Goal: Transaction & Acquisition: Purchase product/service

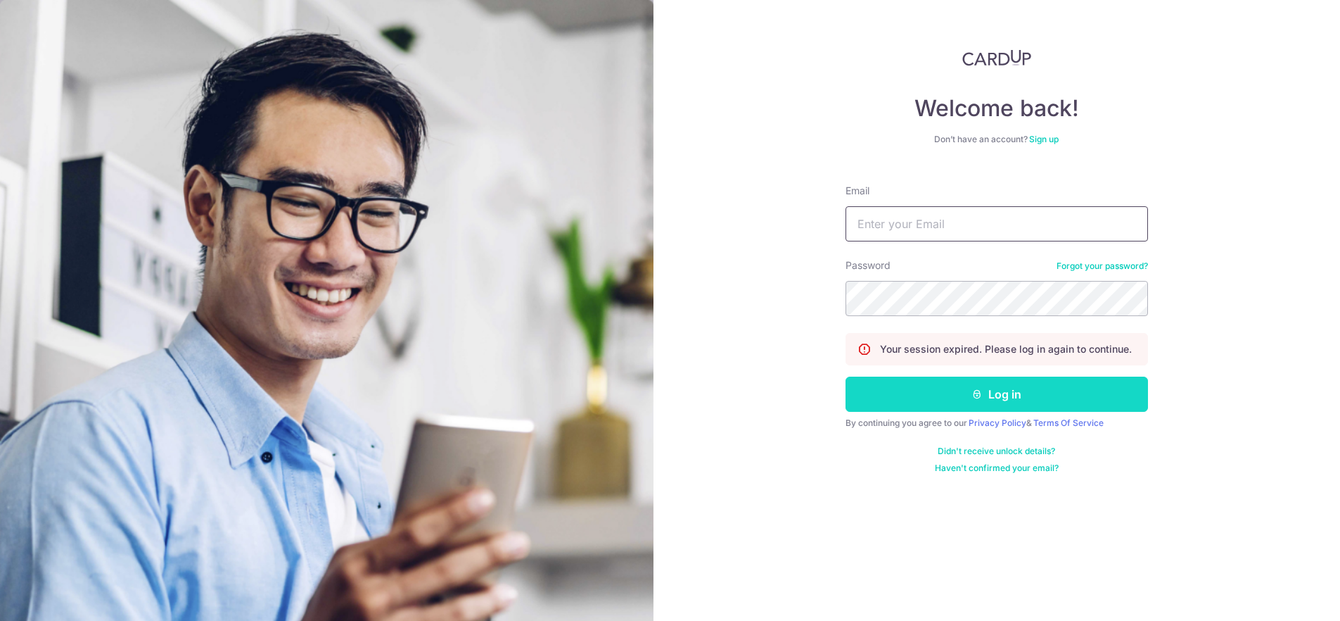
type input "[PERSON_NAME][EMAIL_ADDRESS][DOMAIN_NAME]"
click at [1001, 399] on button "Log in" at bounding box center [997, 393] width 303 height 35
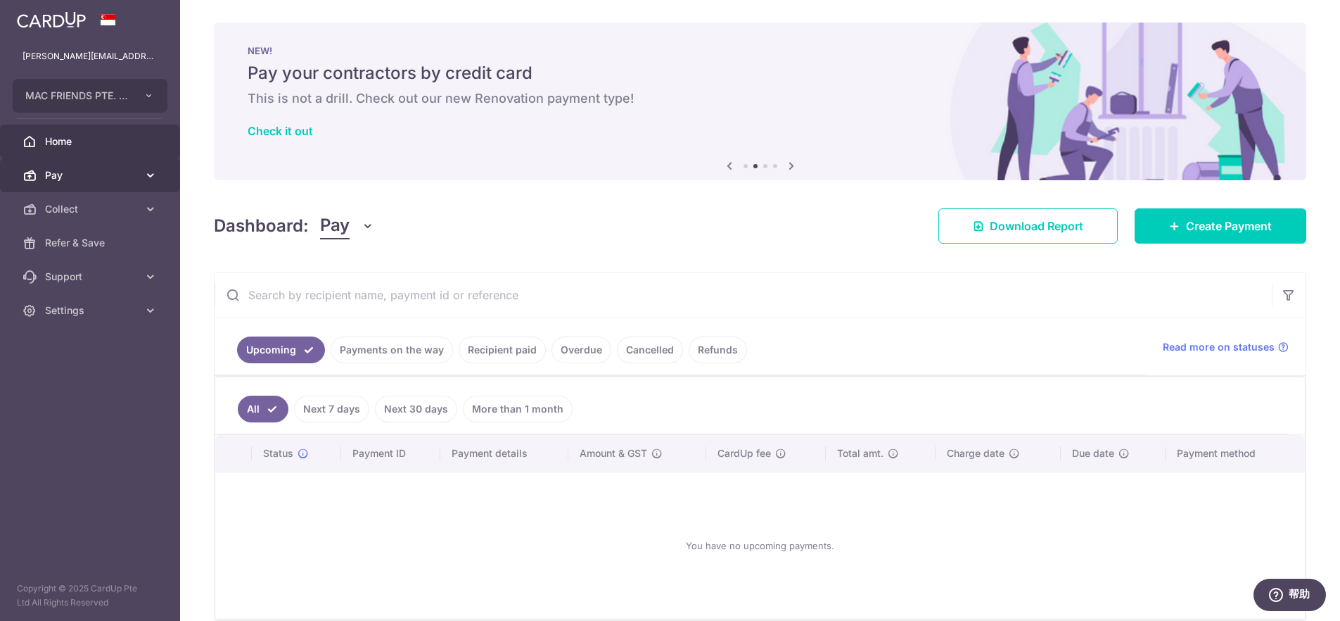
click at [84, 179] on span "Pay" at bounding box center [91, 175] width 93 height 14
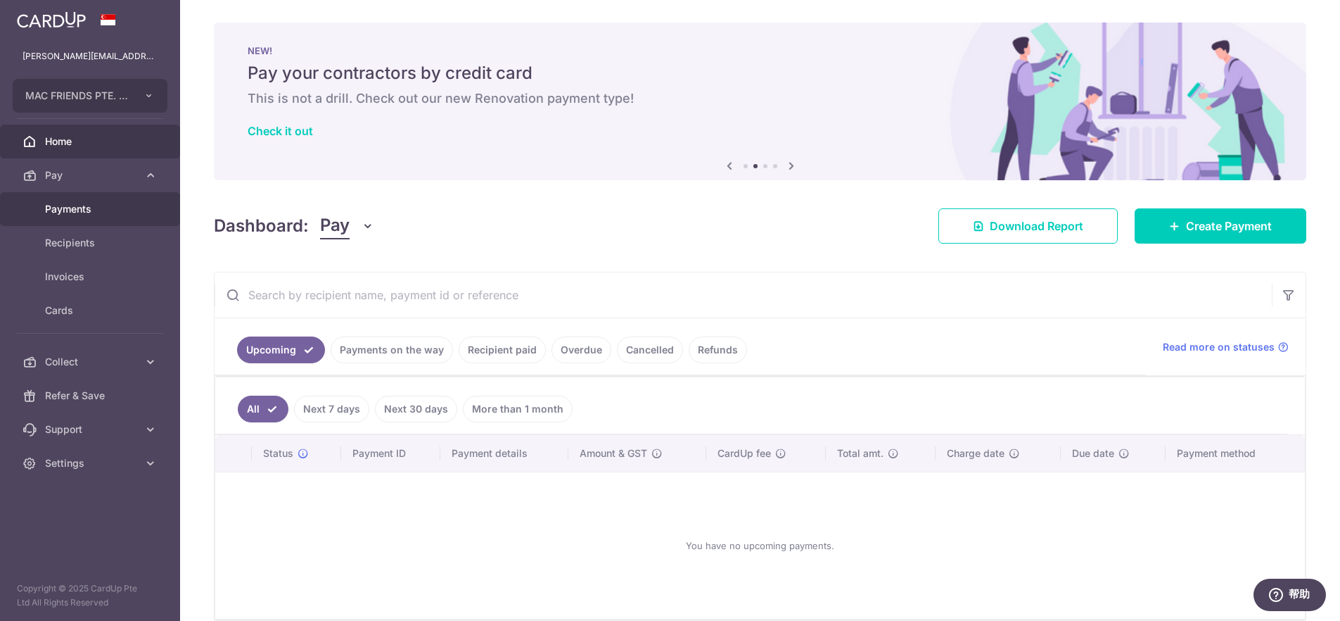
click at [74, 209] on span "Payments" at bounding box center [91, 209] width 93 height 14
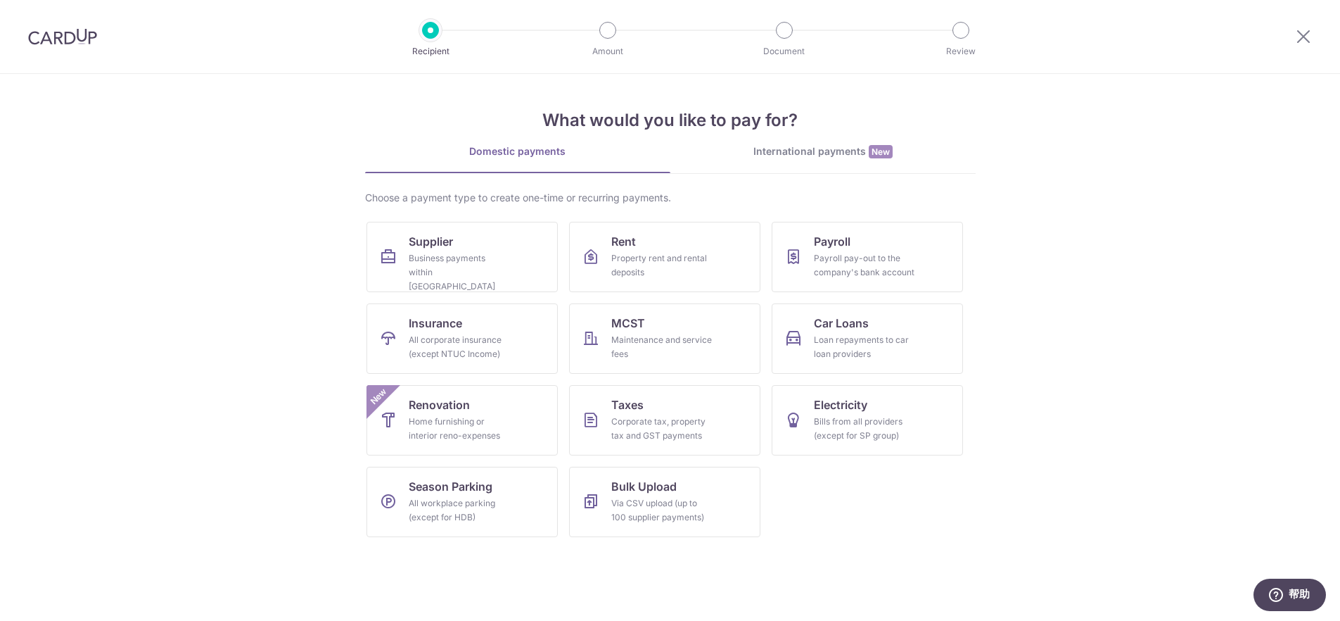
click at [793, 151] on div "International payments New" at bounding box center [823, 151] width 305 height 15
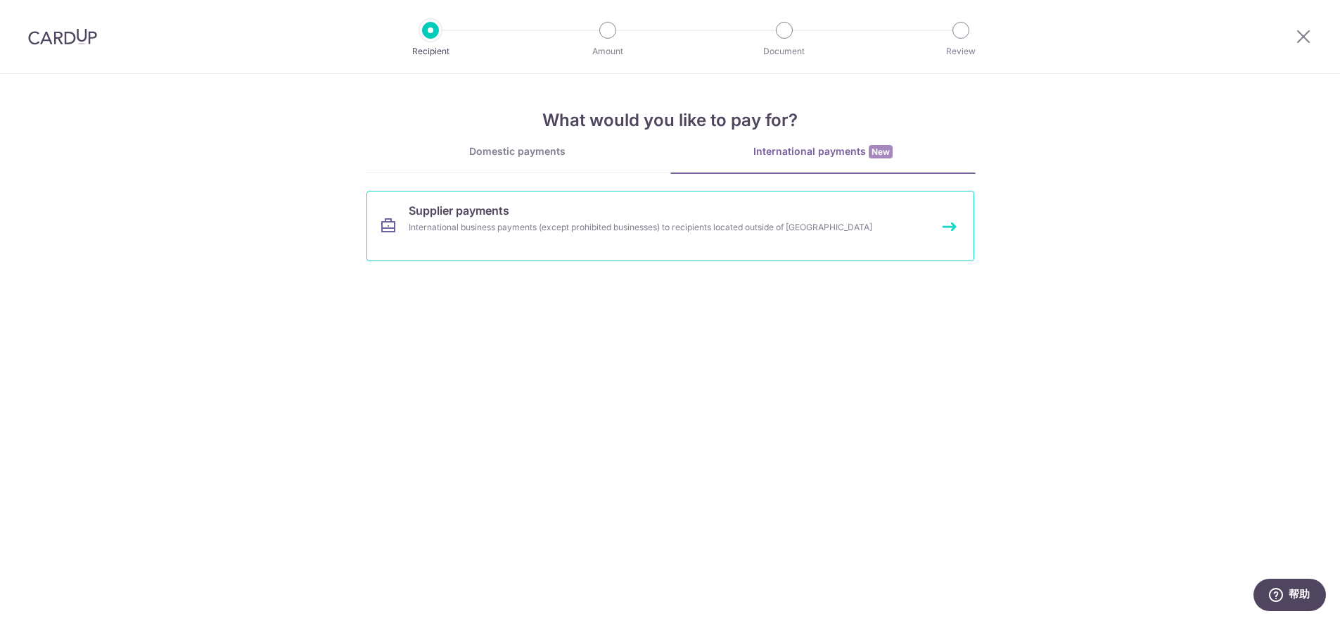
click at [561, 210] on link "Supplier payments International business payments (except prohibited businesses…" at bounding box center [671, 226] width 608 height 70
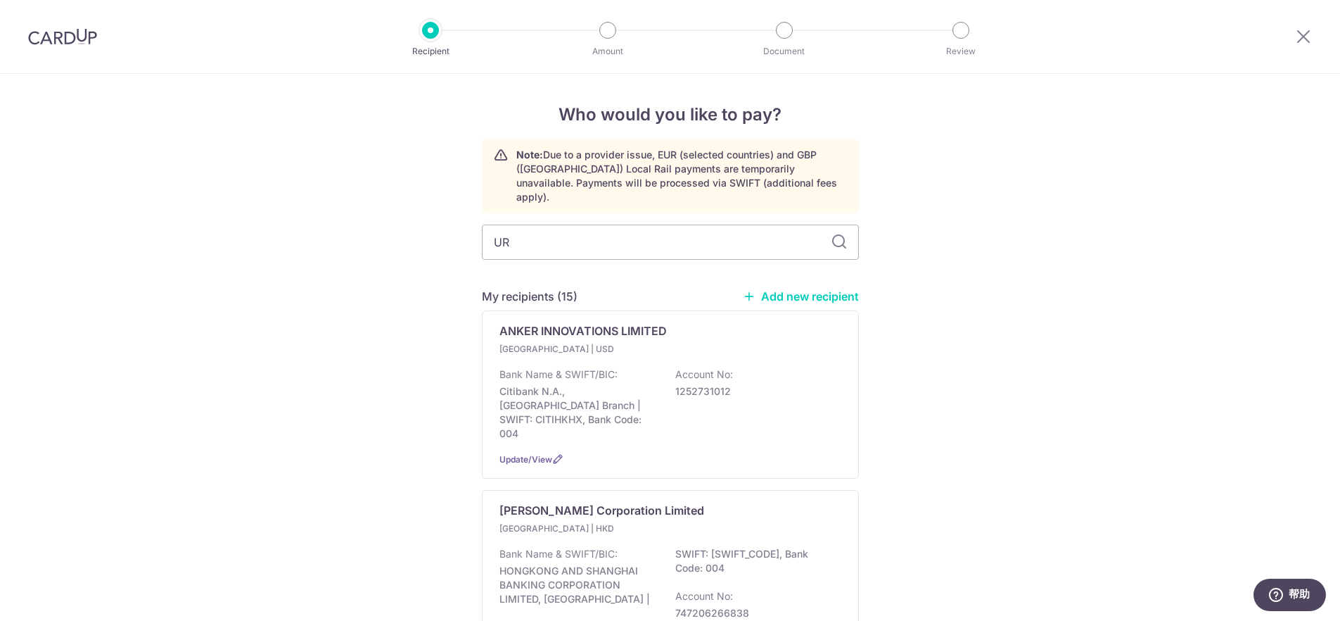
type input "URB"
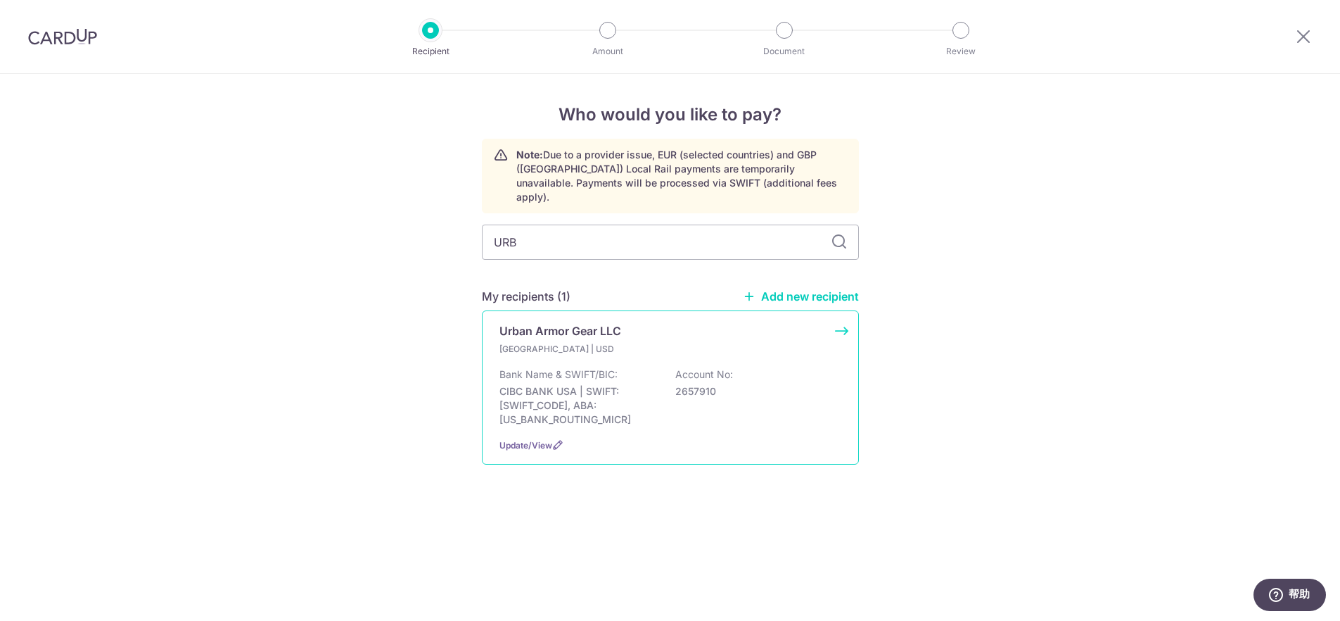
click at [561, 322] on p "Urban Armor Gear LLC" at bounding box center [561, 330] width 122 height 17
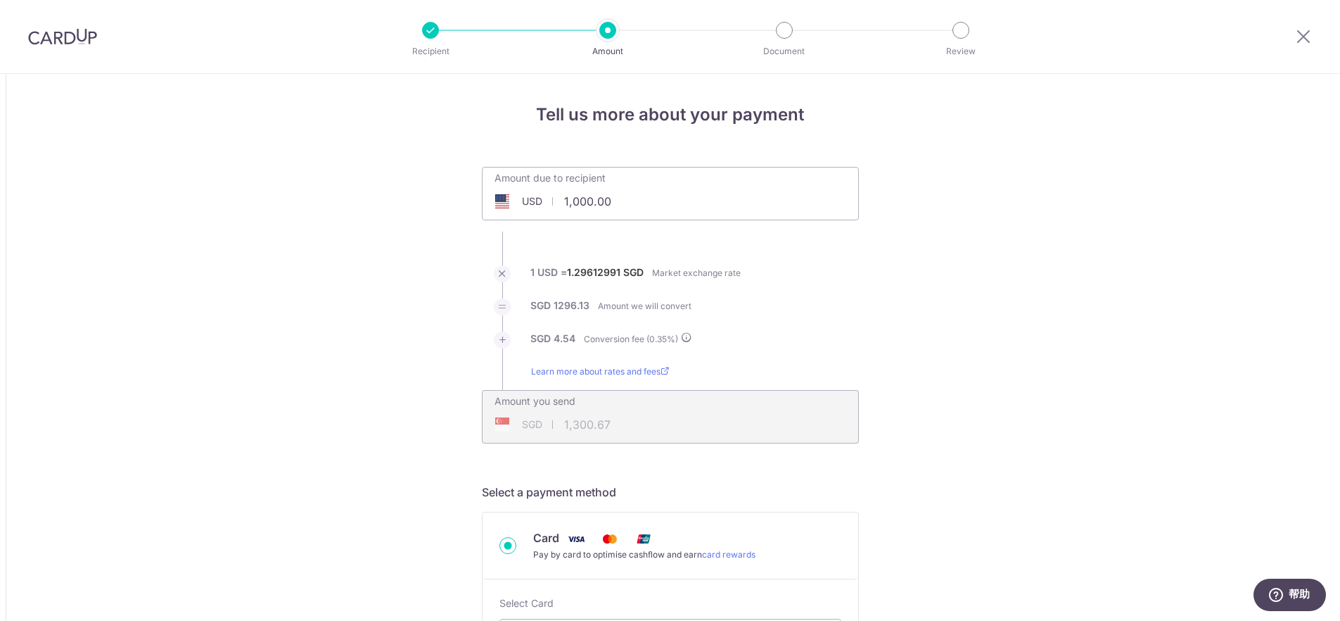
click at [626, 202] on input "1,000.00" at bounding box center [591, 201] width 217 height 32
drag, startPoint x: 630, startPoint y: 201, endPoint x: 562, endPoint y: 201, distance: 68.3
click at [562, 201] on input "1,000.00" at bounding box center [591, 201] width 217 height 32
drag, startPoint x: 1149, startPoint y: 223, endPoint x: 1311, endPoint y: 5, distance: 271.6
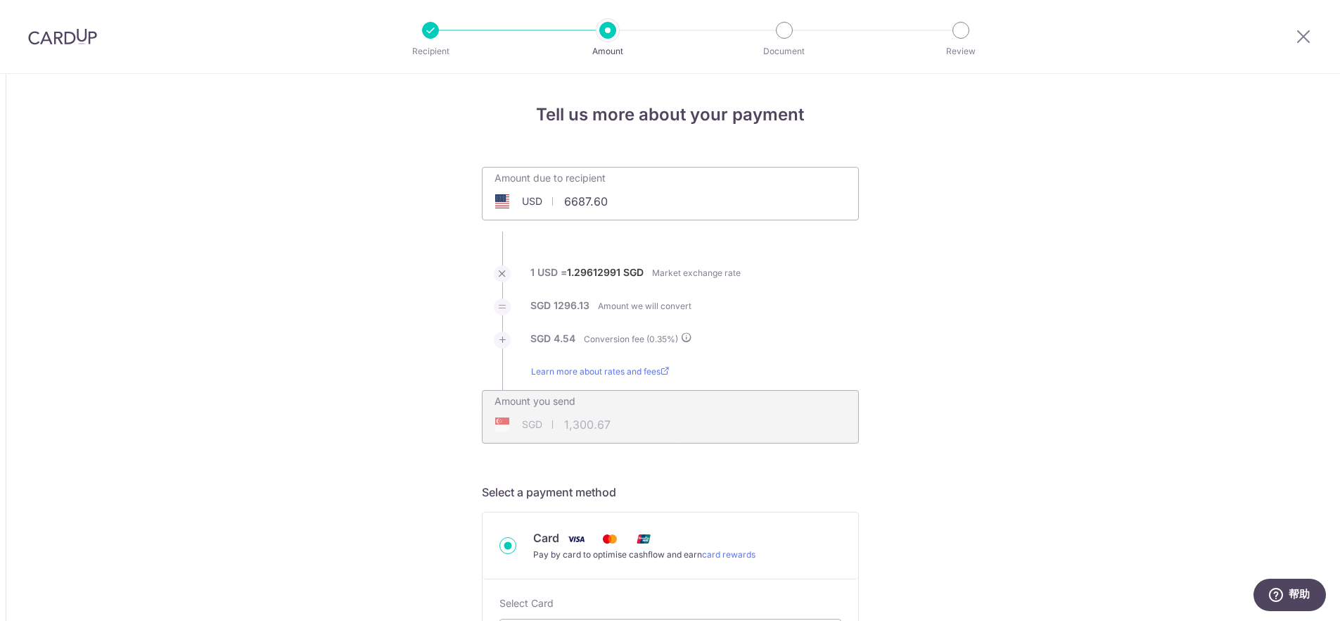
type input "6,687.60"
type input "8,698.55"
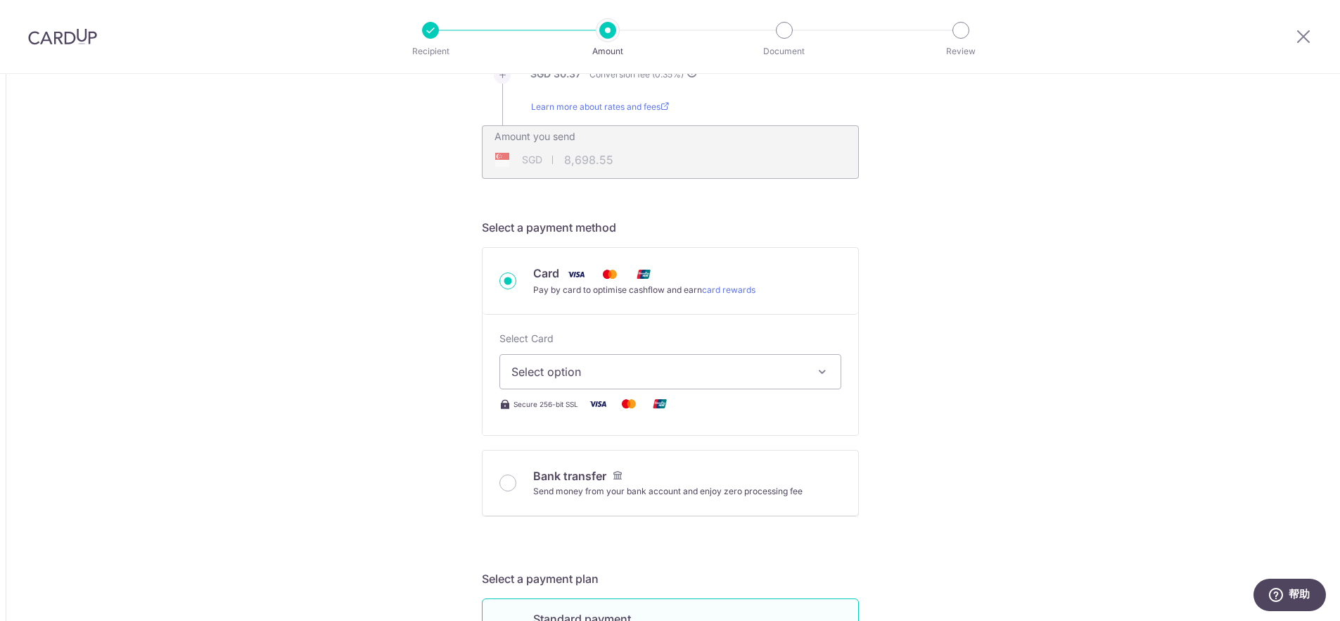
scroll to position [286, 0]
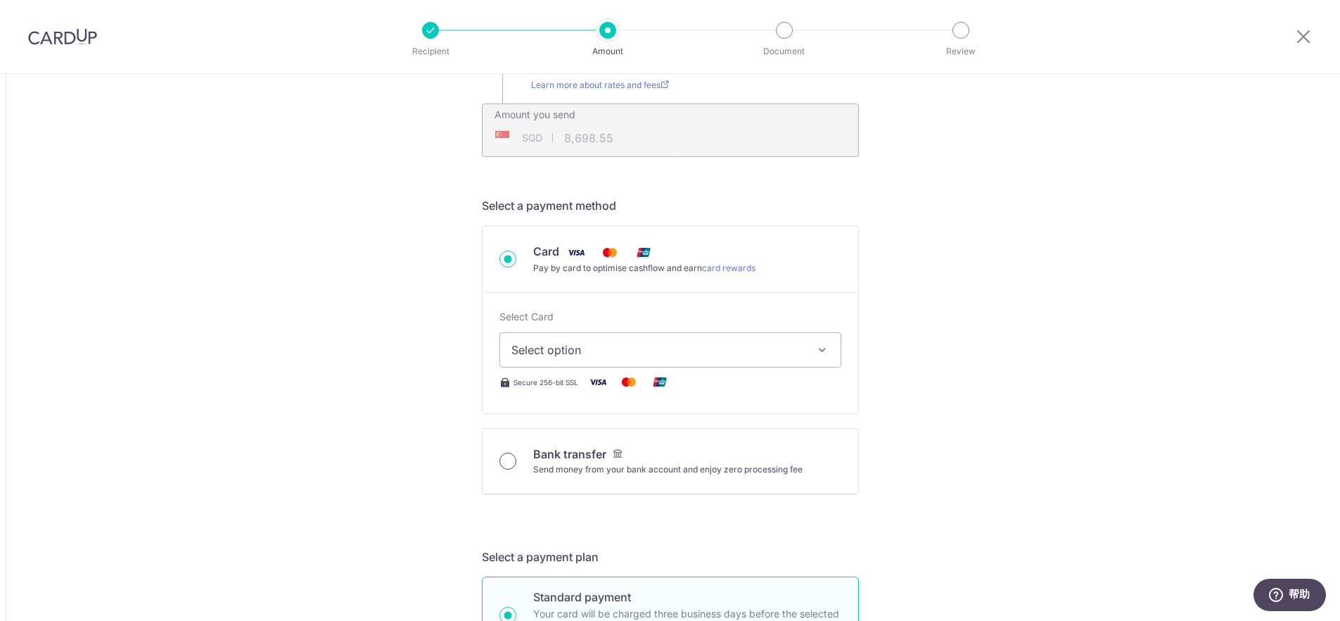
click at [509, 461] on input "Bank transfer Send money from your bank account and enjoy zero processing fee" at bounding box center [508, 460] width 17 height 17
radio input "true"
type input "6,687.60"
type input "8,684.78"
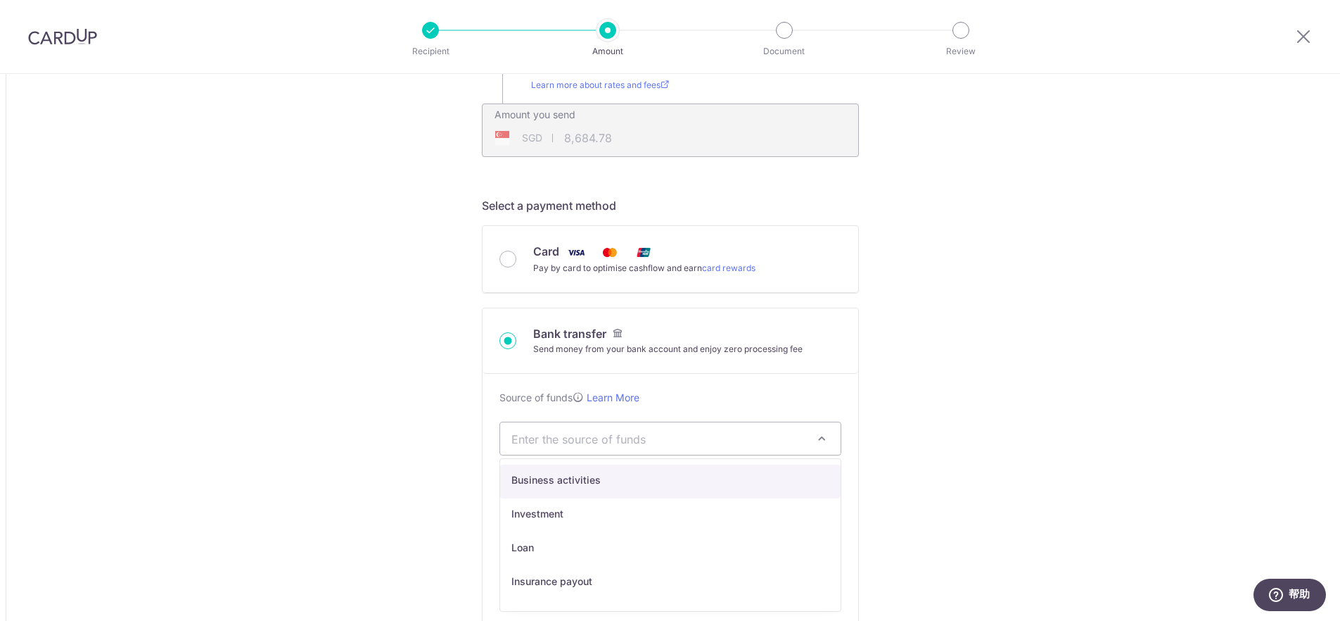
click at [707, 440] on span "Enter the source of funds" at bounding box center [660, 438] width 296 height 15
select select "1"
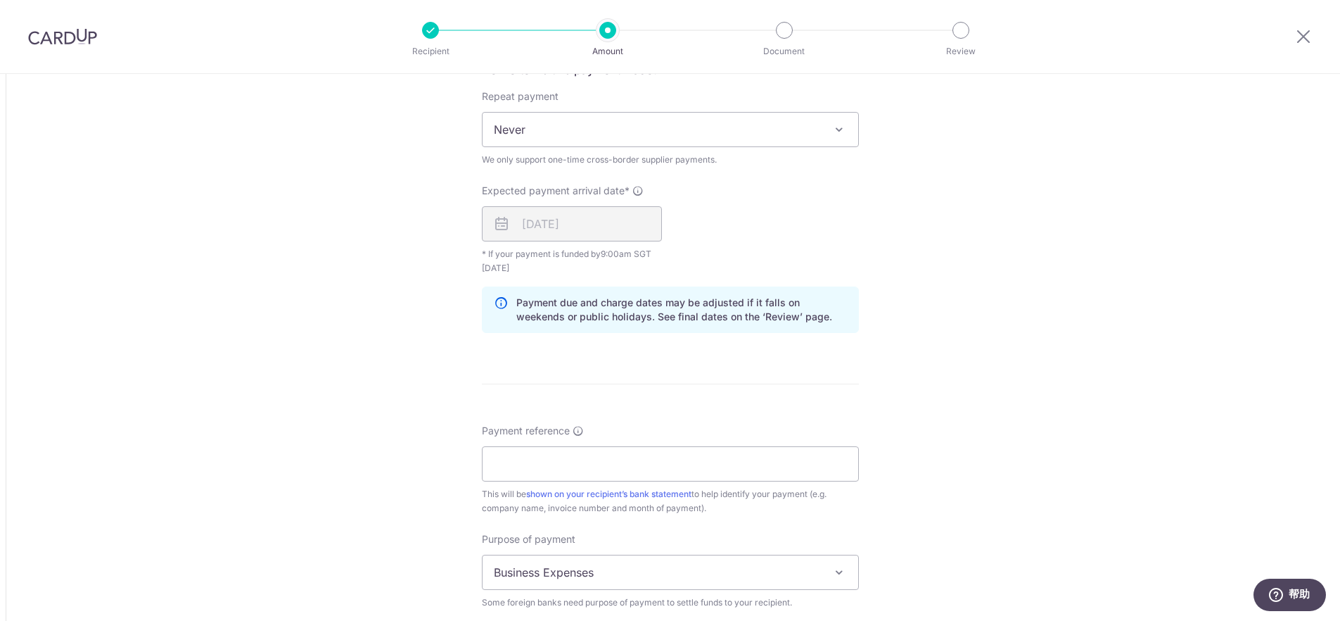
scroll to position [992, 0]
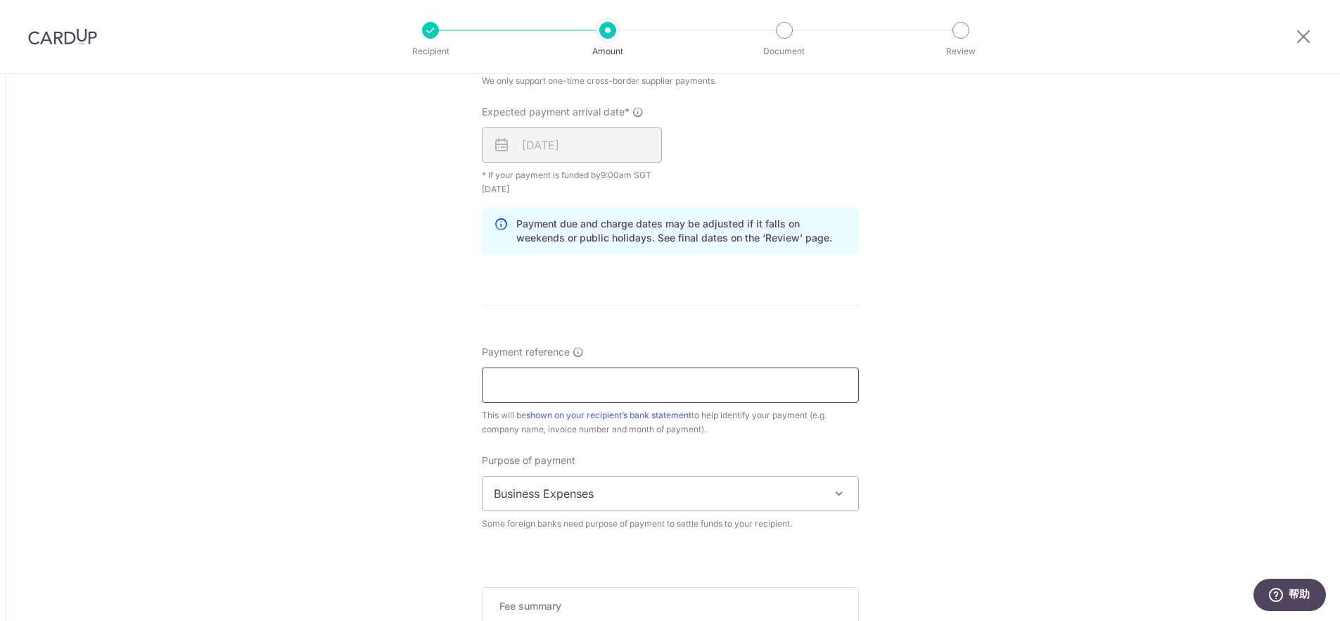
click at [561, 394] on input "Payment reference" at bounding box center [670, 384] width 377 height 35
type input "MAC FRIENDS PI20251016"
click at [720, 499] on span "Business Expenses" at bounding box center [671, 493] width 376 height 34
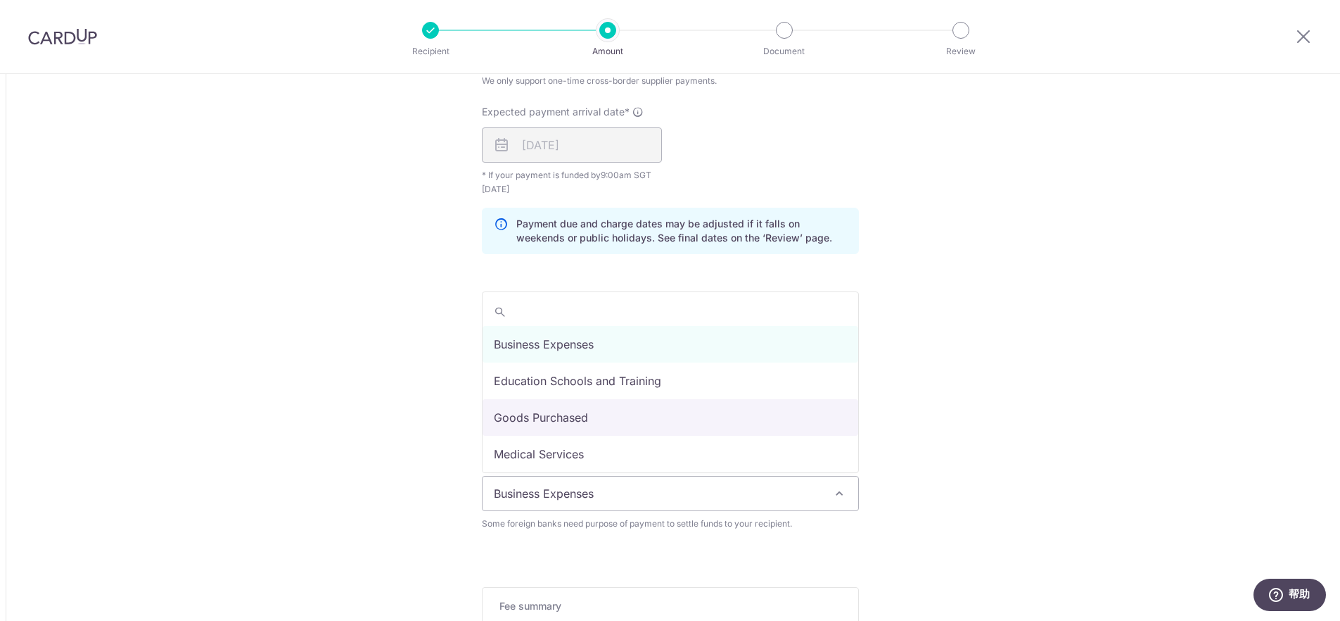
select select "Goods Purchased"
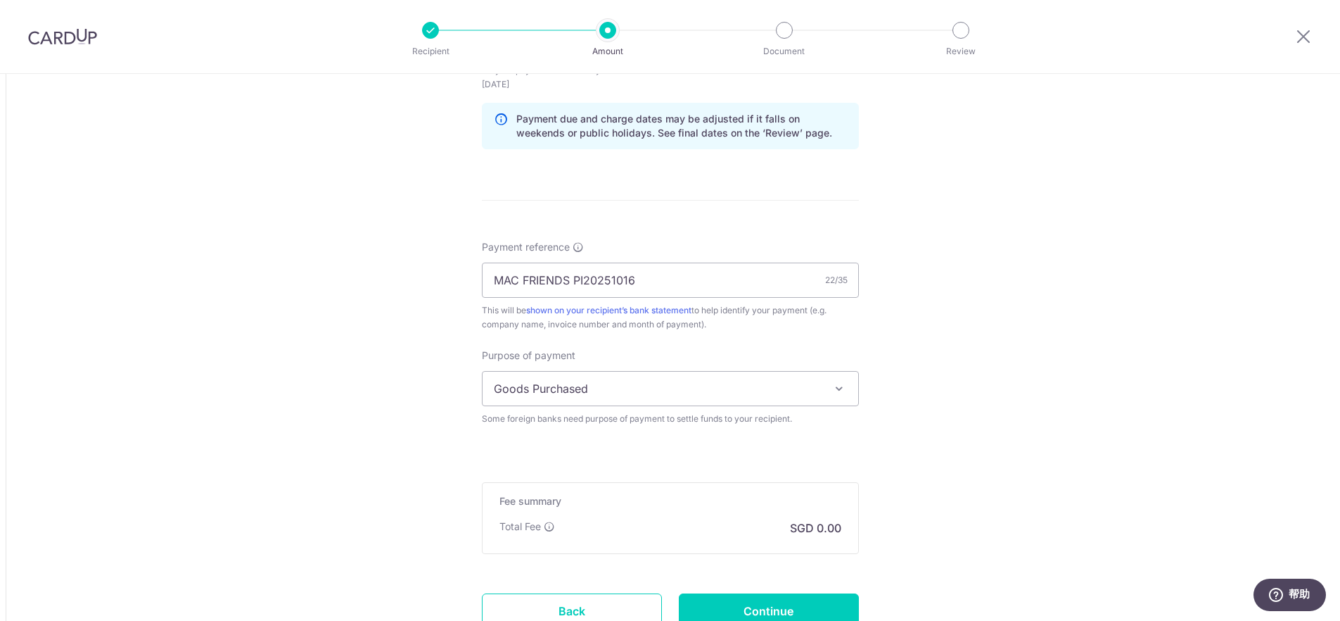
scroll to position [1172, 0]
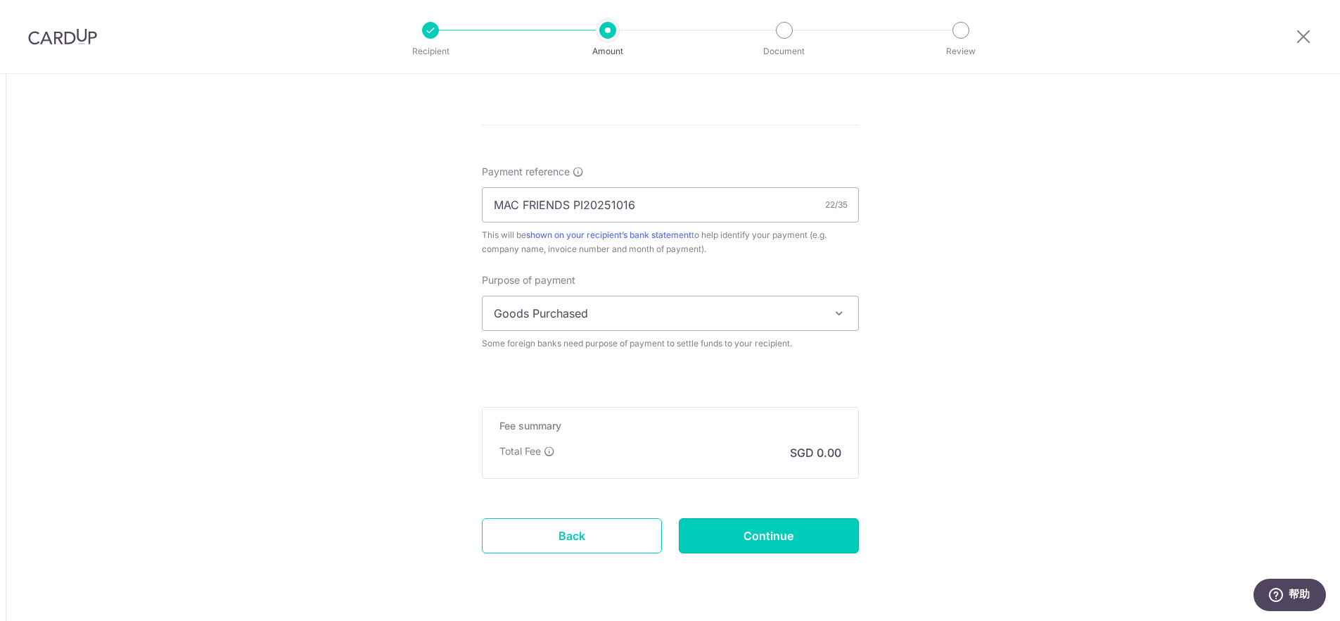
click at [768, 535] on input "Continue" at bounding box center [769, 535] width 180 height 35
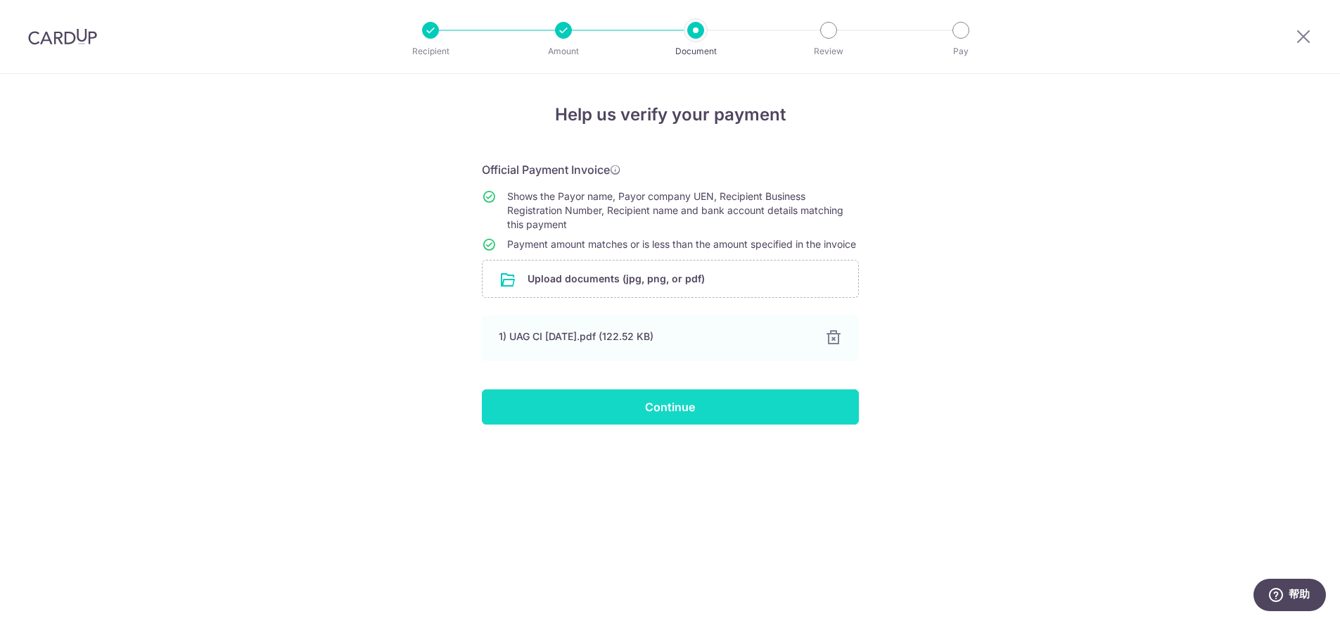
click at [697, 424] on input "Continue" at bounding box center [670, 406] width 377 height 35
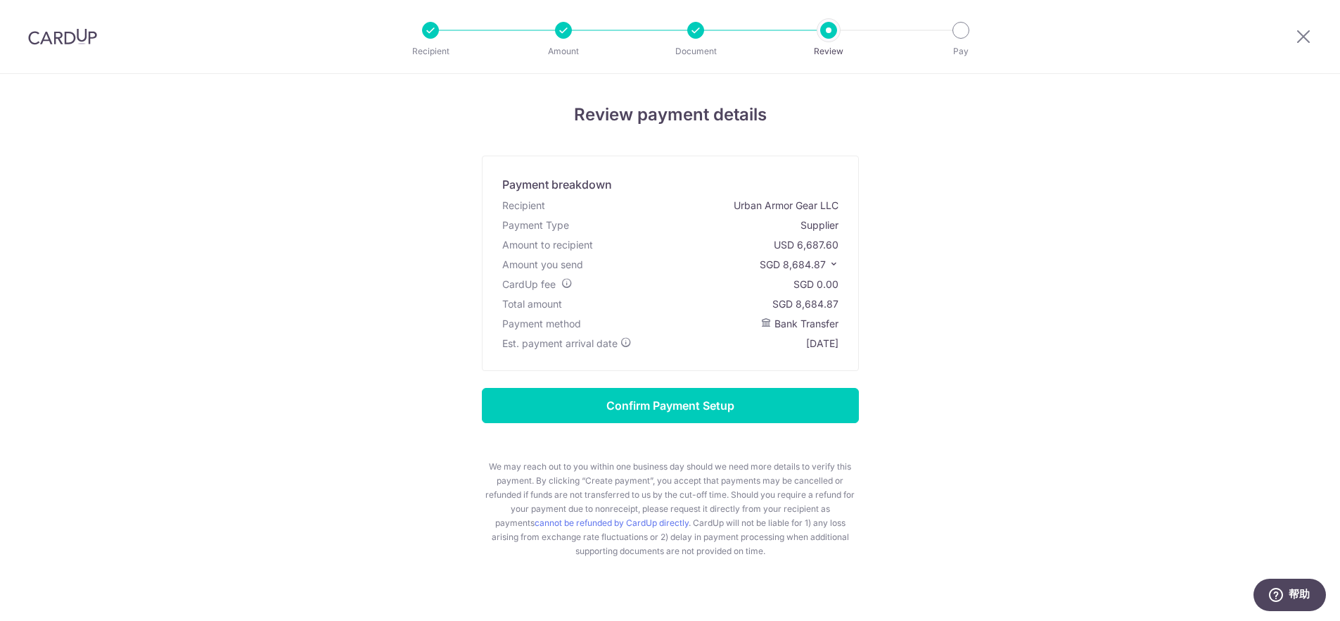
click at [837, 264] on icon at bounding box center [834, 264] width 10 height 10
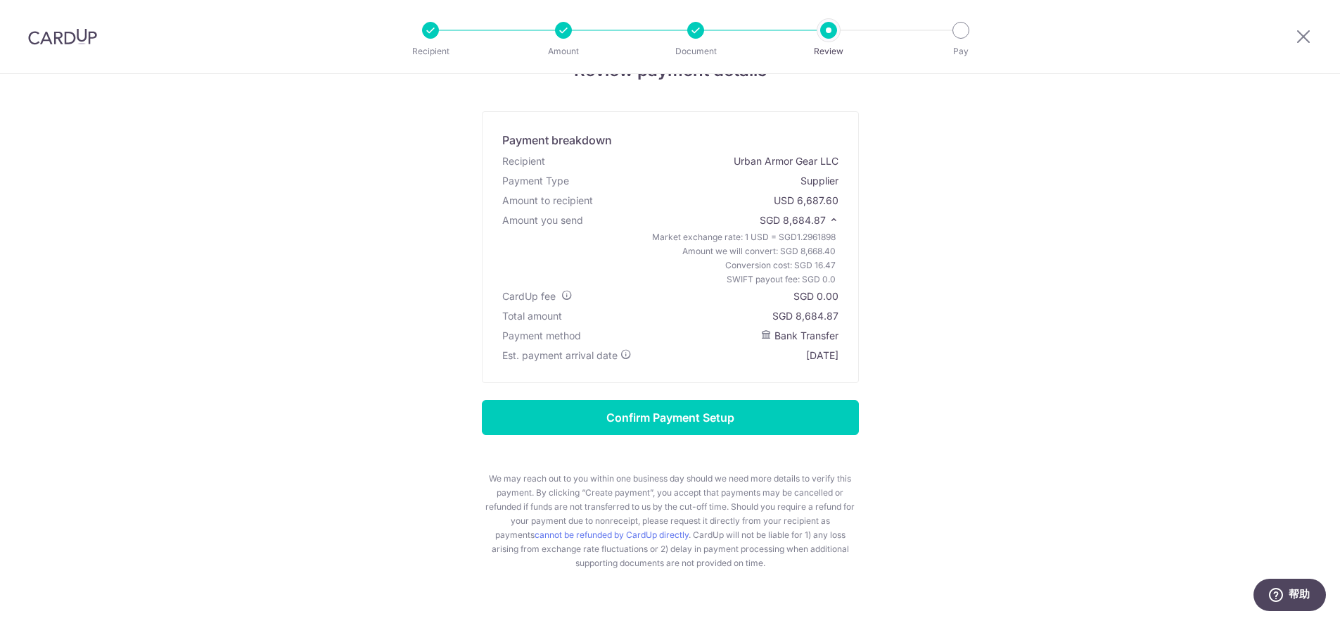
scroll to position [77, 0]
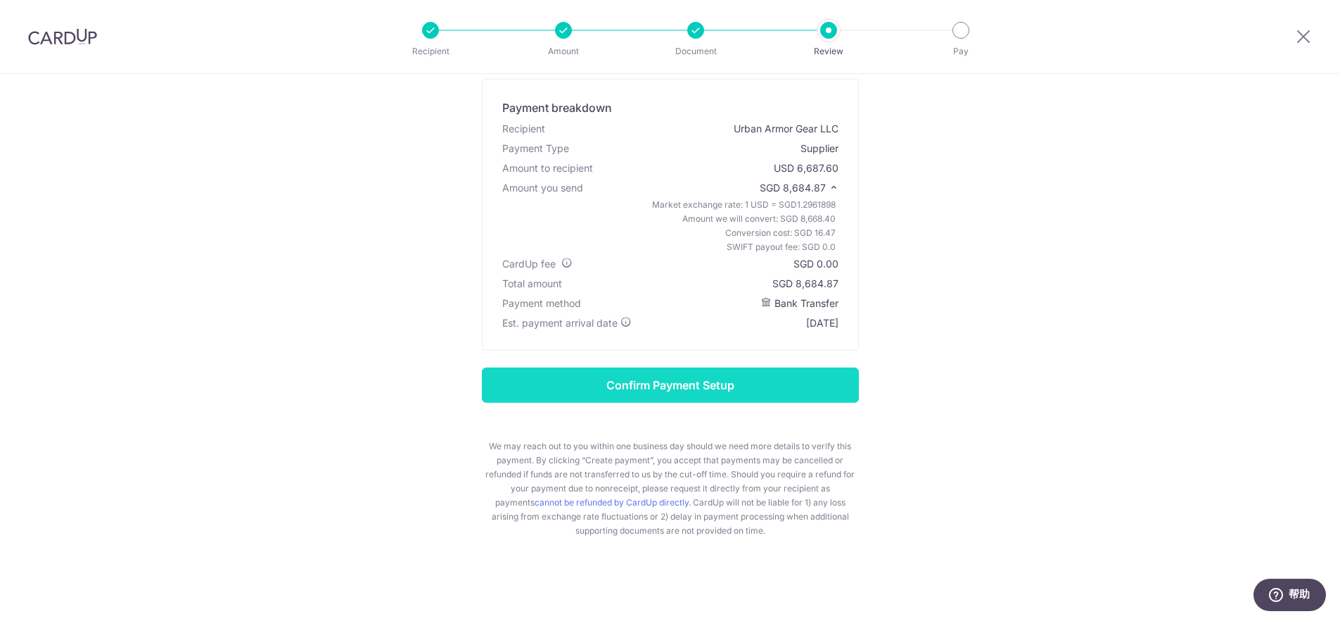
click at [719, 393] on input "Confirm Payment Setup" at bounding box center [670, 384] width 377 height 35
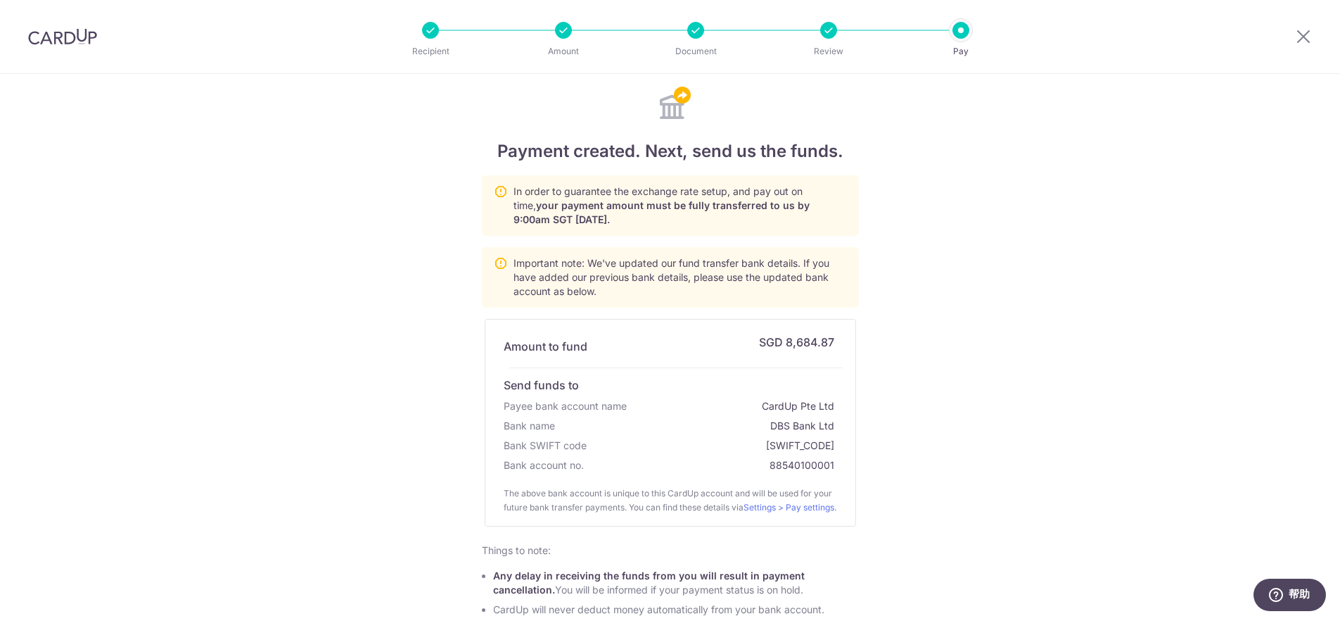
scroll to position [169, 0]
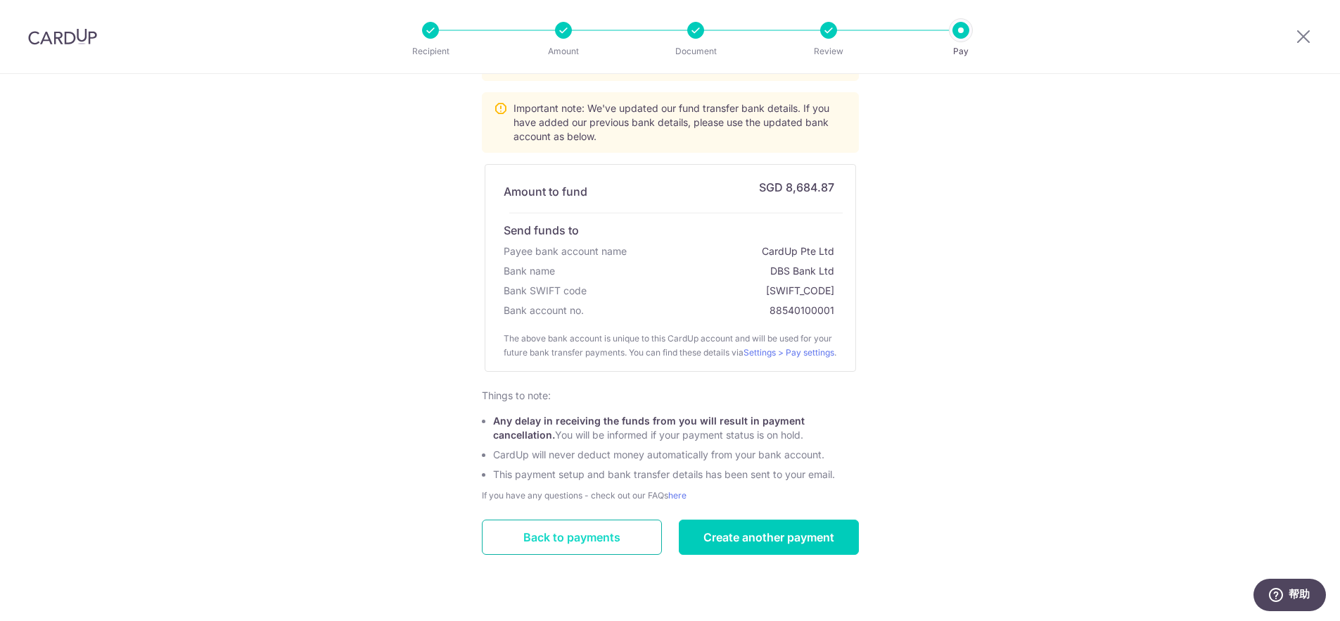
drag, startPoint x: 578, startPoint y: 549, endPoint x: 569, endPoint y: 547, distance: 8.6
click at [577, 549] on link "Back to payments" at bounding box center [572, 536] width 180 height 35
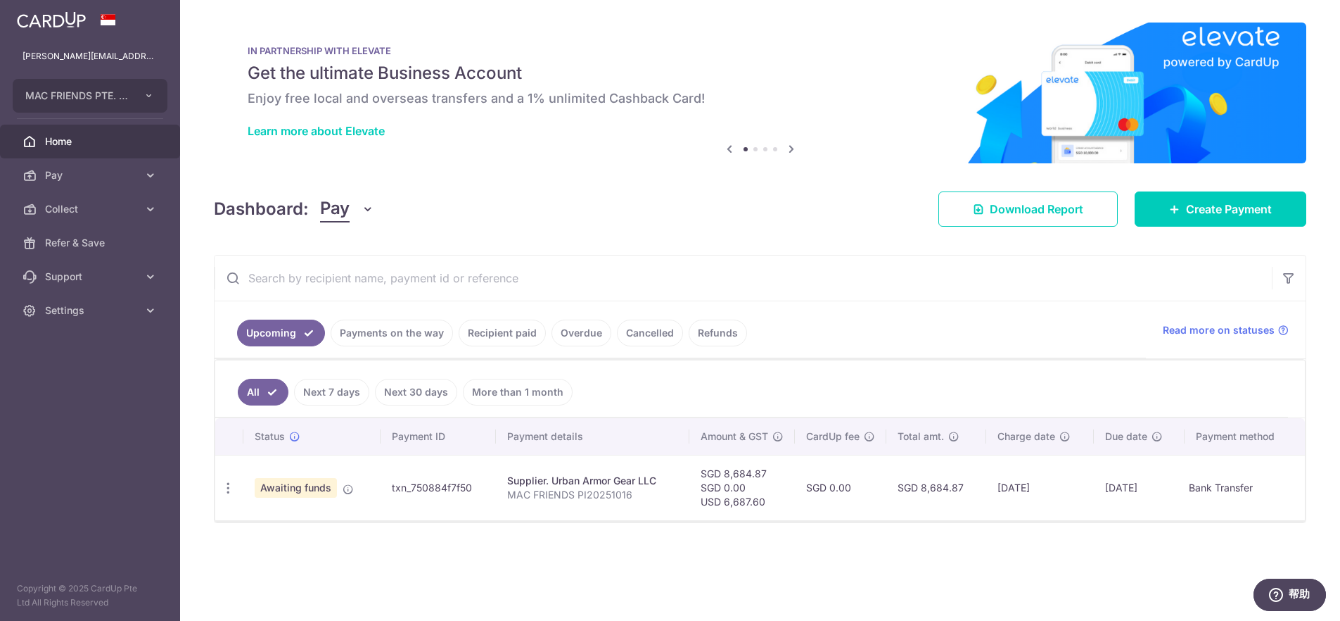
drag, startPoint x: 475, startPoint y: 486, endPoint x: 397, endPoint y: 493, distance: 78.4
click at [389, 490] on td "txn_750884f7f50" at bounding box center [438, 487] width 115 height 65
copy td "txn_750884f7f50"
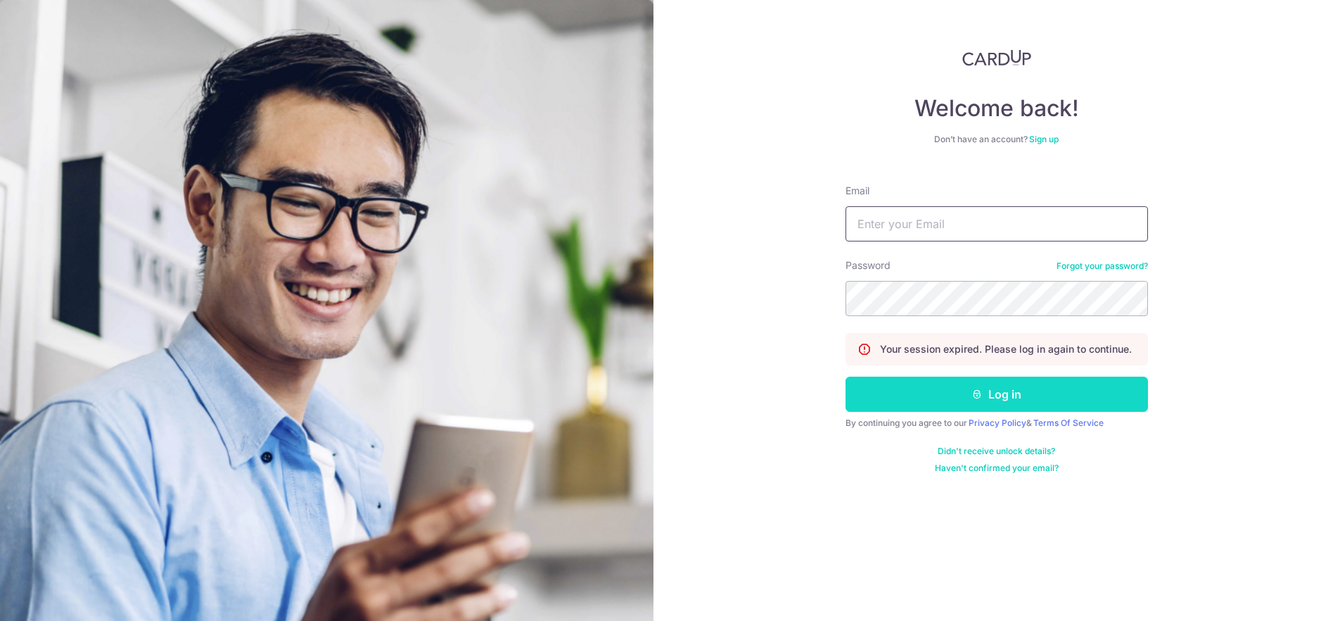
type input "angela@mac-friends.com"
drag, startPoint x: 924, startPoint y: 395, endPoint x: 883, endPoint y: 392, distance: 40.9
click at [924, 395] on button "Log in" at bounding box center [997, 393] width 303 height 35
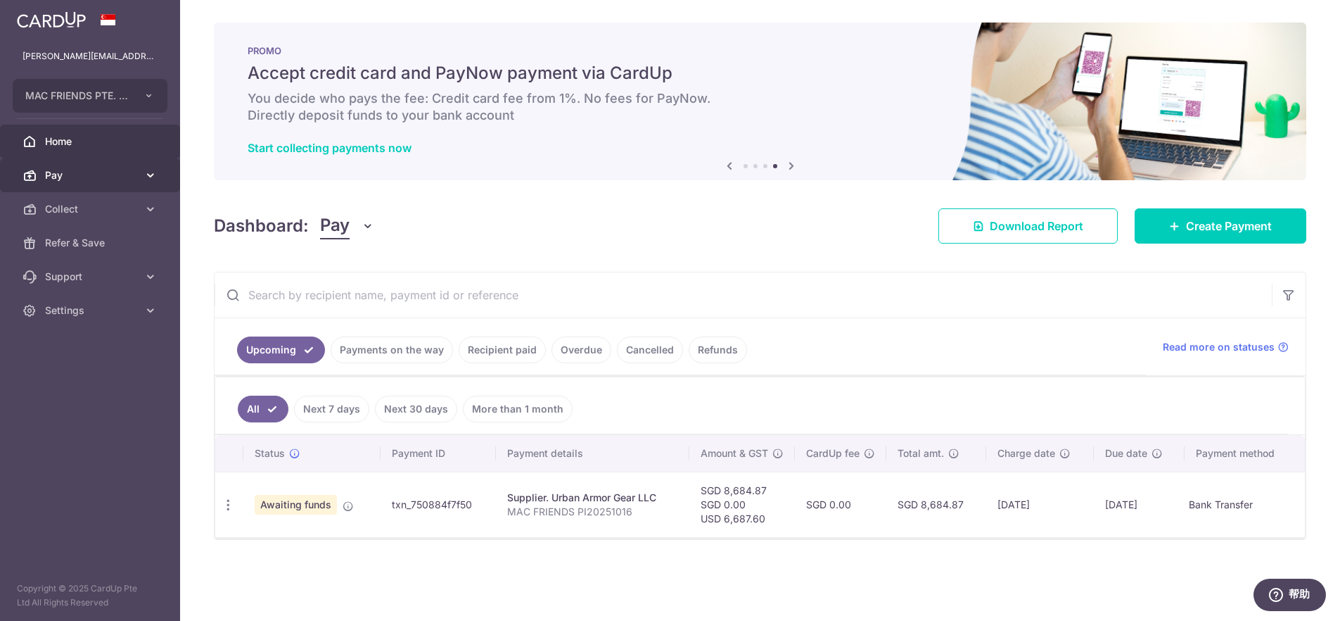
click at [42, 173] on link "Pay" at bounding box center [90, 175] width 180 height 34
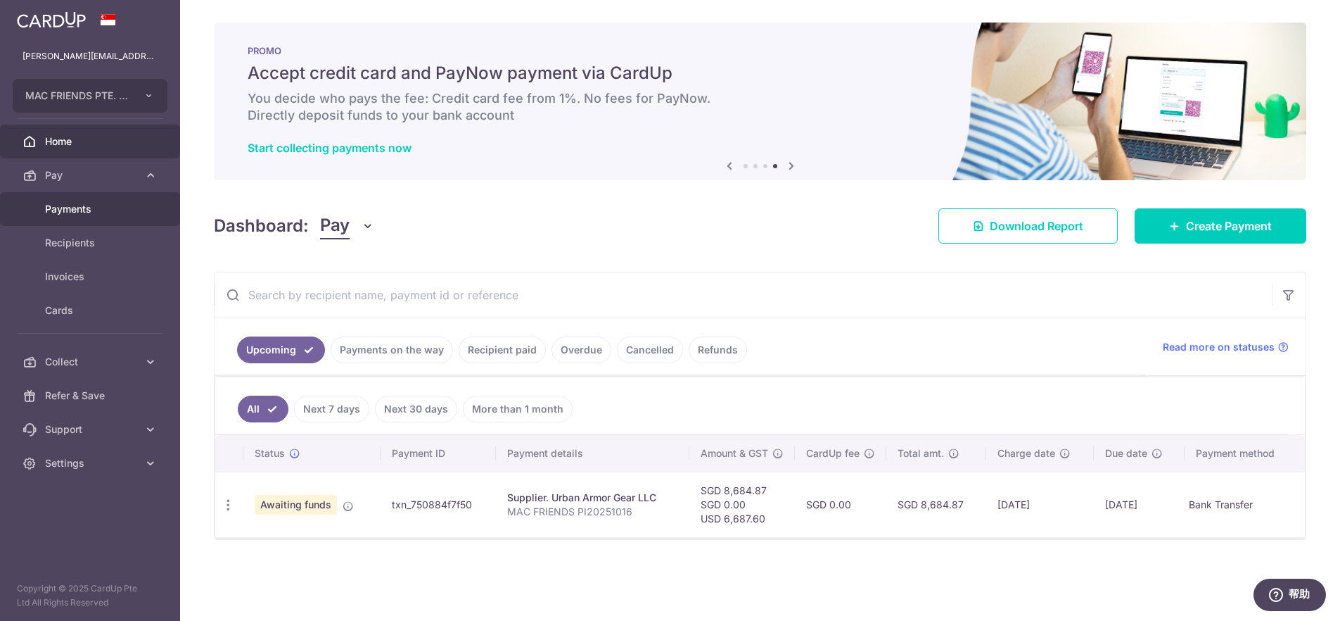
click at [58, 210] on span "Payments" at bounding box center [91, 209] width 93 height 14
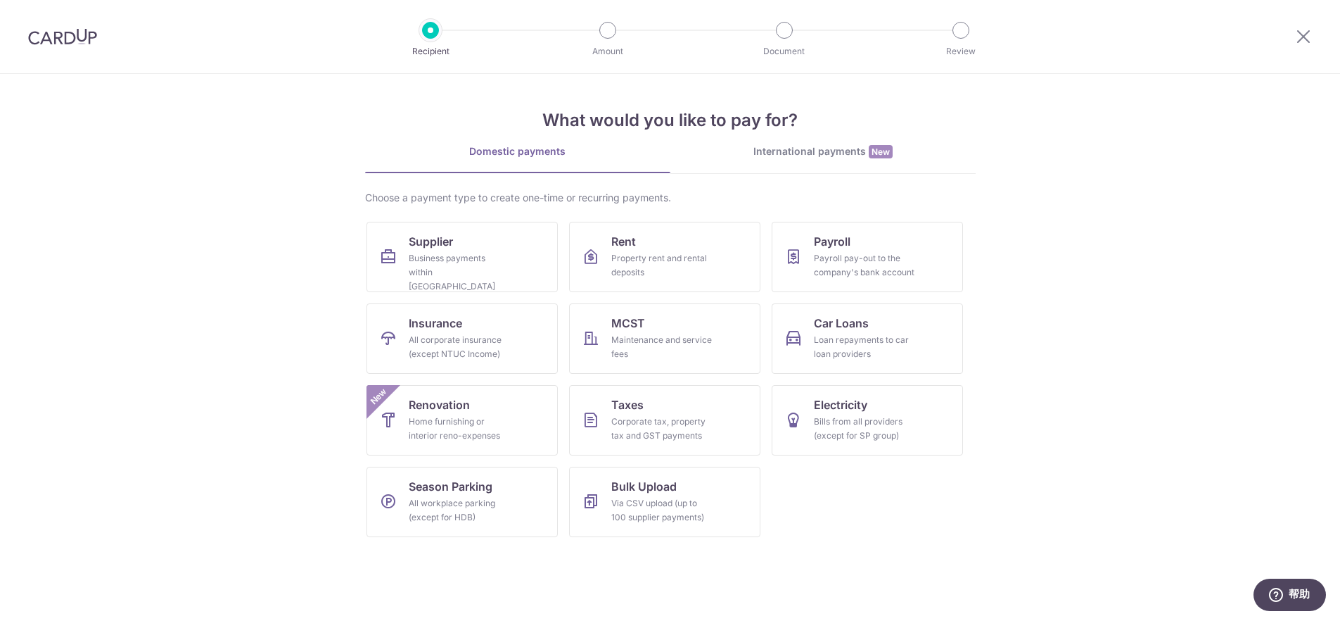
click at [831, 156] on div "International payments New" at bounding box center [823, 151] width 305 height 15
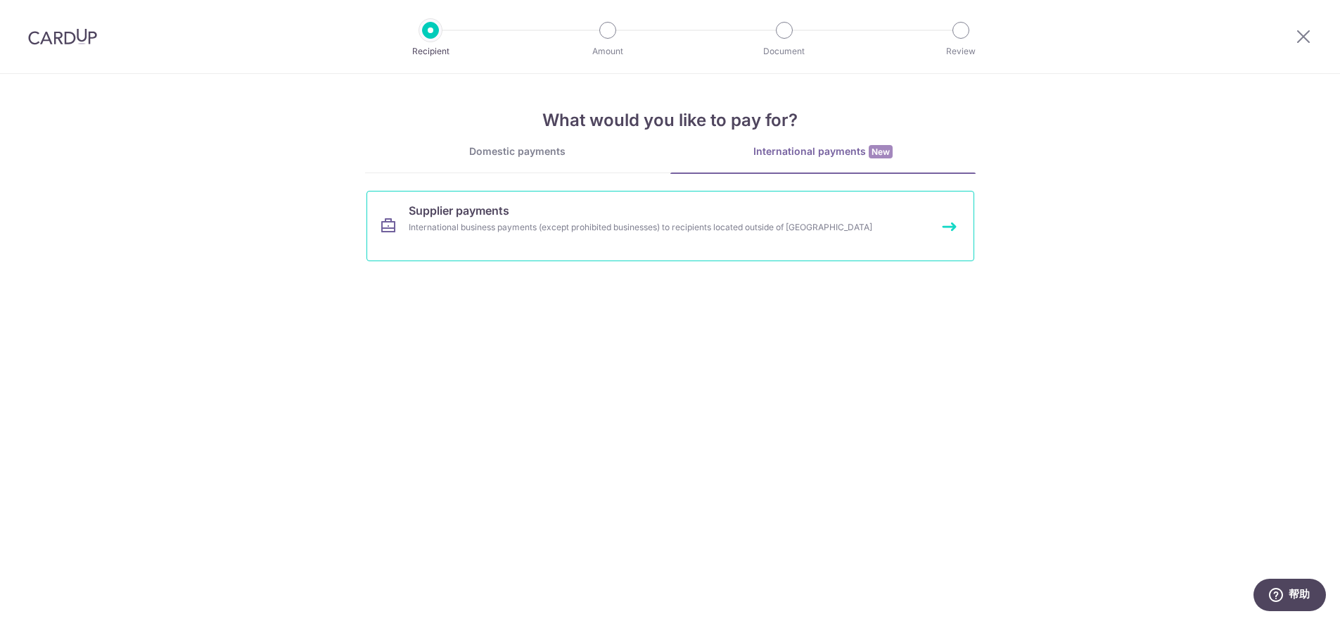
click at [553, 231] on div "International business payments (except prohibited businesses) to recipients lo…" at bounding box center [652, 227] width 486 height 14
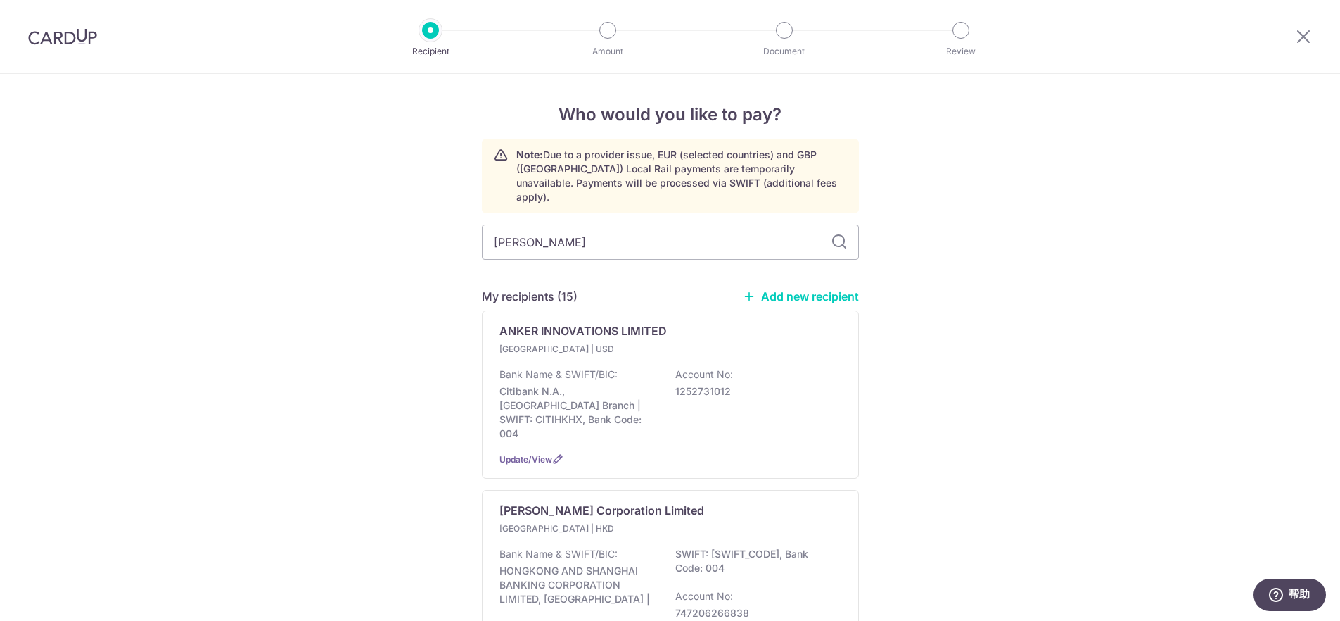
type input "yesido"
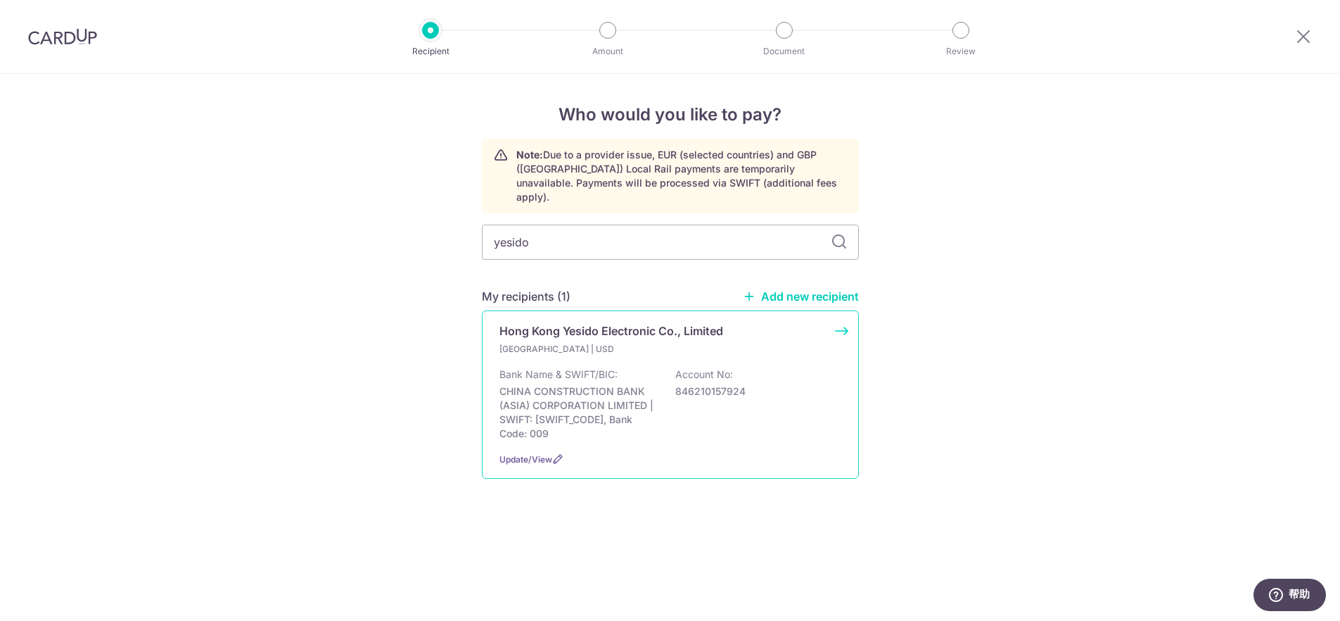
click at [603, 322] on p "Hong Kong Yesido Electronic Co., Limited" at bounding box center [612, 330] width 224 height 17
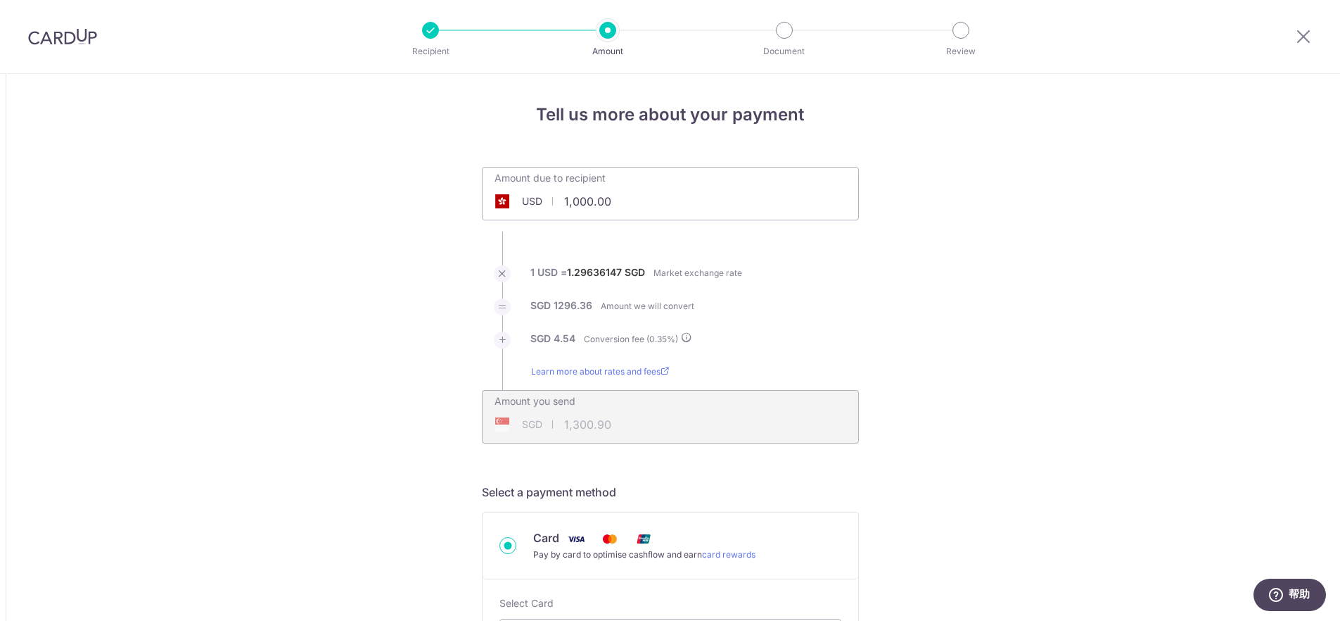
click at [641, 201] on input "1,000.00" at bounding box center [591, 201] width 217 height 32
drag, startPoint x: 636, startPoint y: 201, endPoint x: 528, endPoint y: 203, distance: 107.7
click at [528, 203] on div "USD 1,000.00 1000" at bounding box center [591, 201] width 217 height 32
type input "671.80"
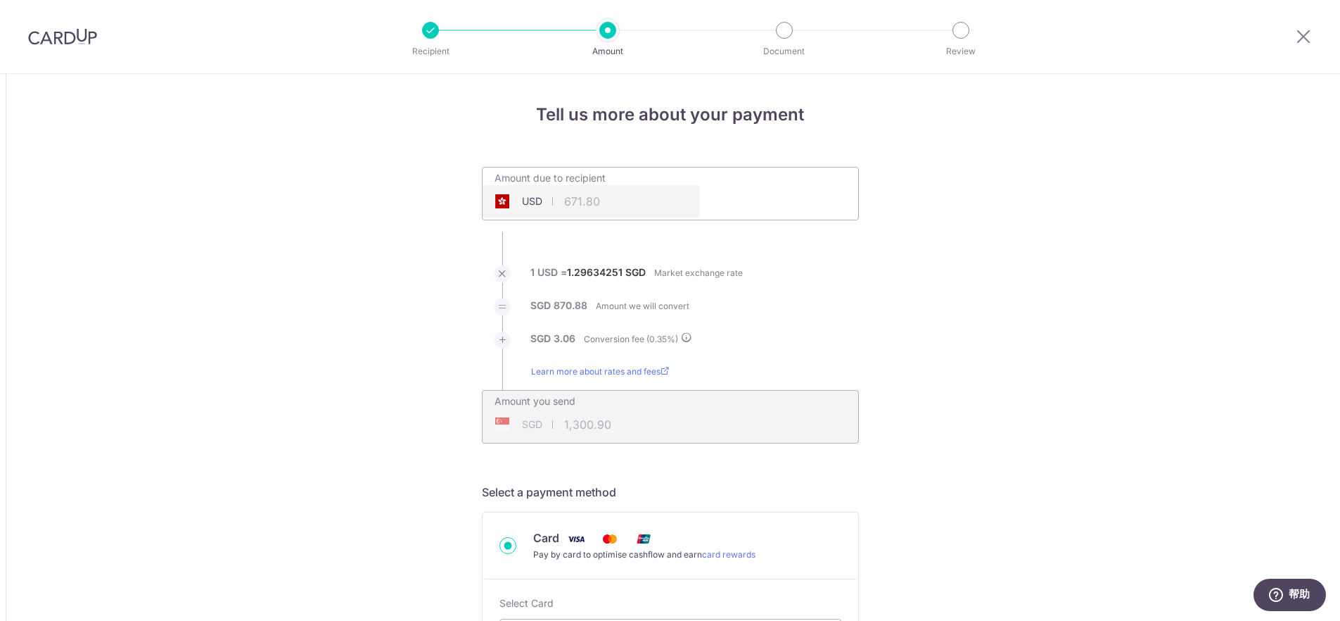
type input "873.94"
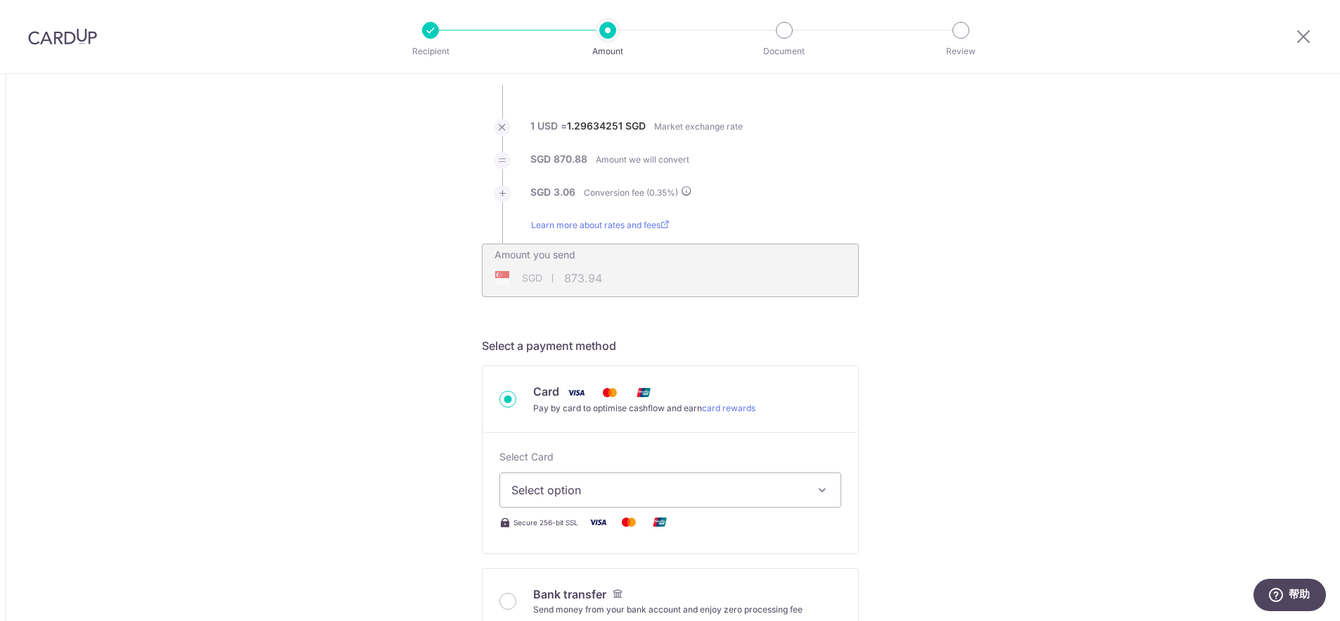
scroll to position [158, 0]
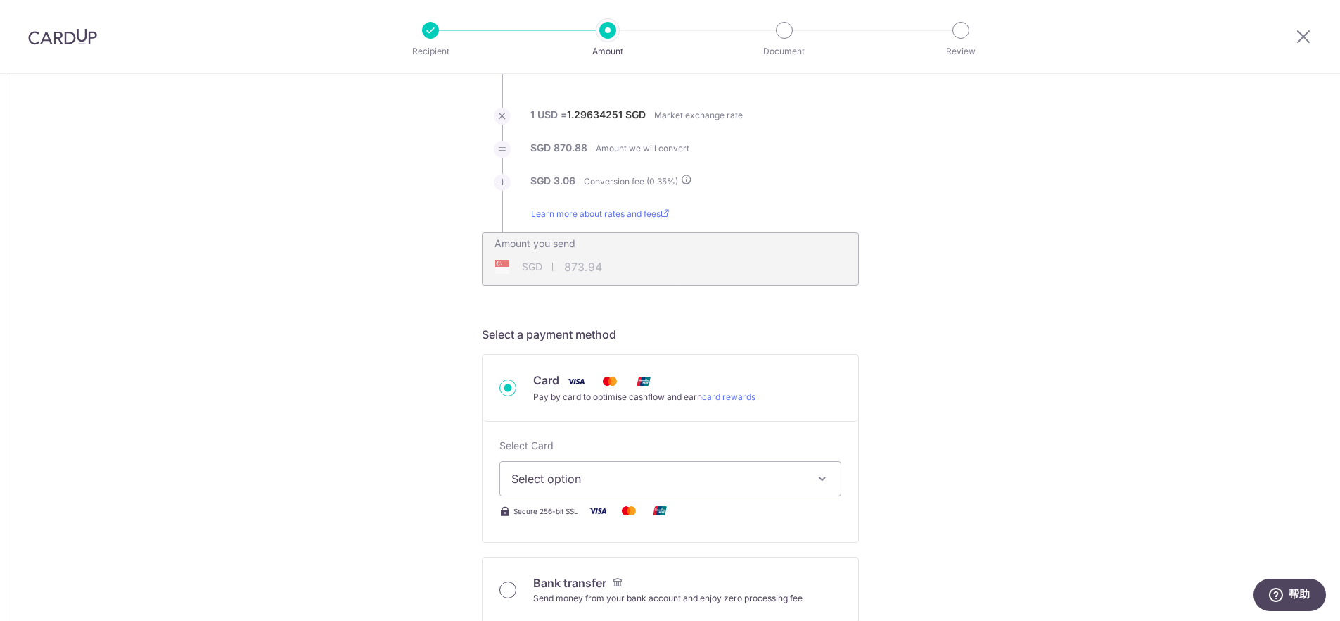
click at [509, 592] on input "Bank transfer Send money from your bank account and enjoy zero processing fee" at bounding box center [508, 589] width 17 height 17
radio input "true"
type input "671.80"
type input "872.54"
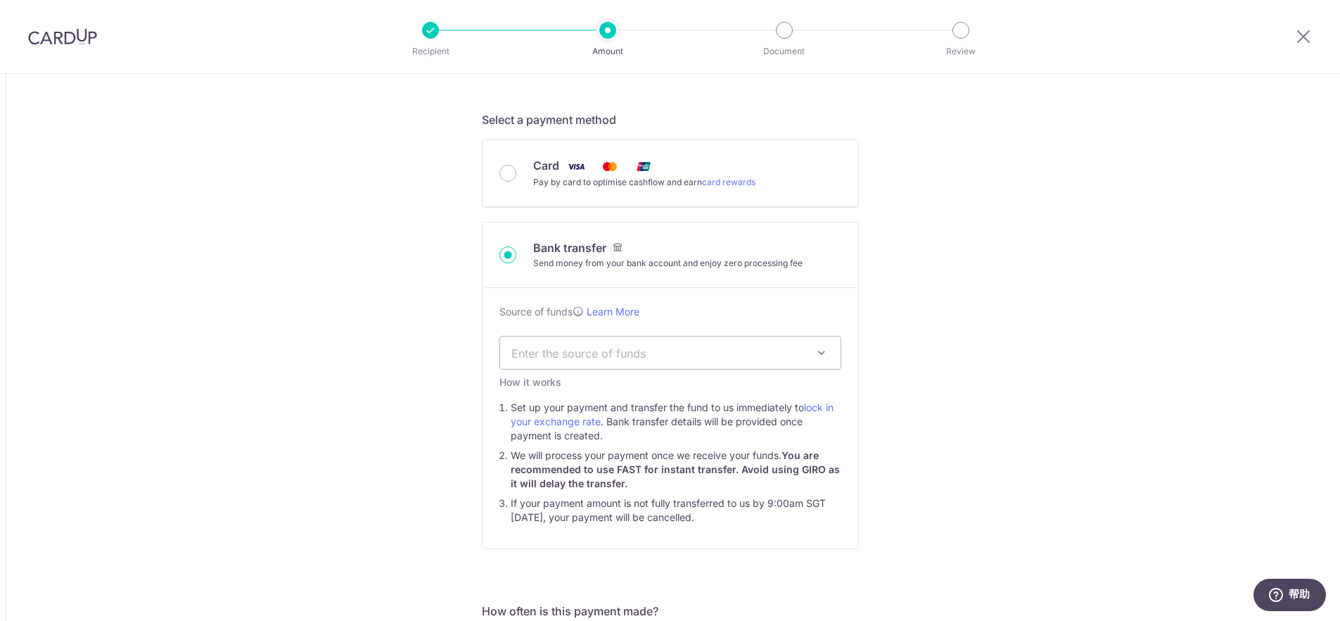
scroll to position [395, 0]
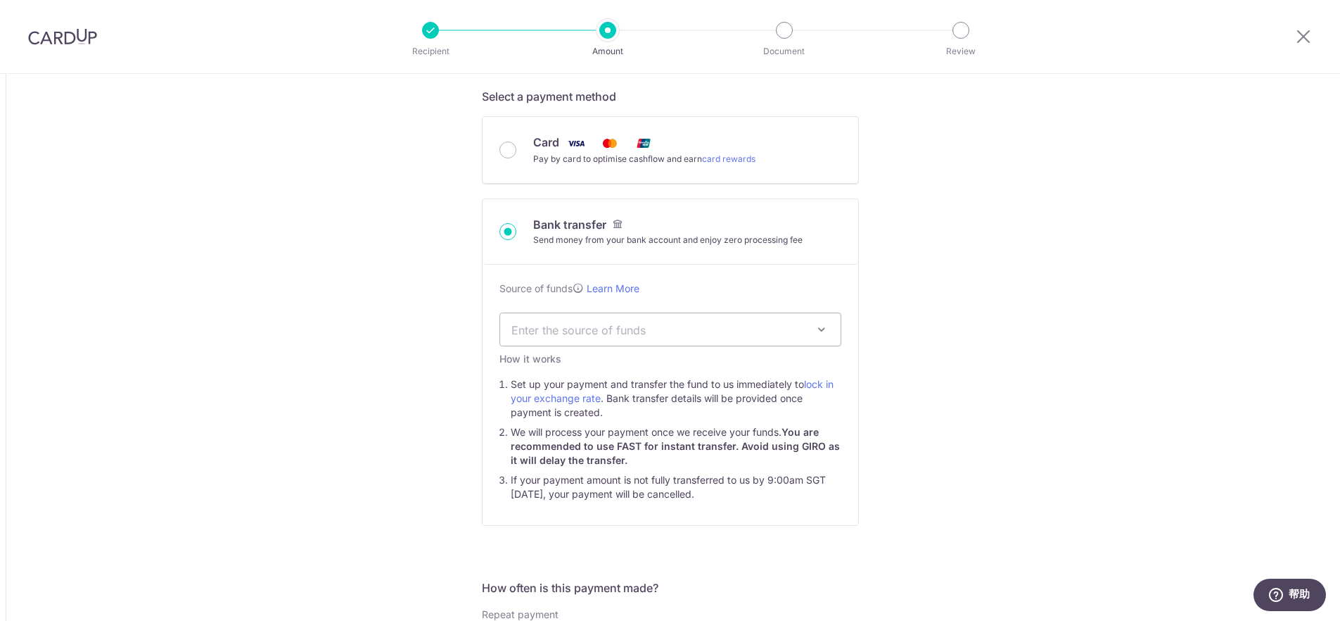
click at [749, 324] on span "Enter the source of funds" at bounding box center [660, 329] width 296 height 15
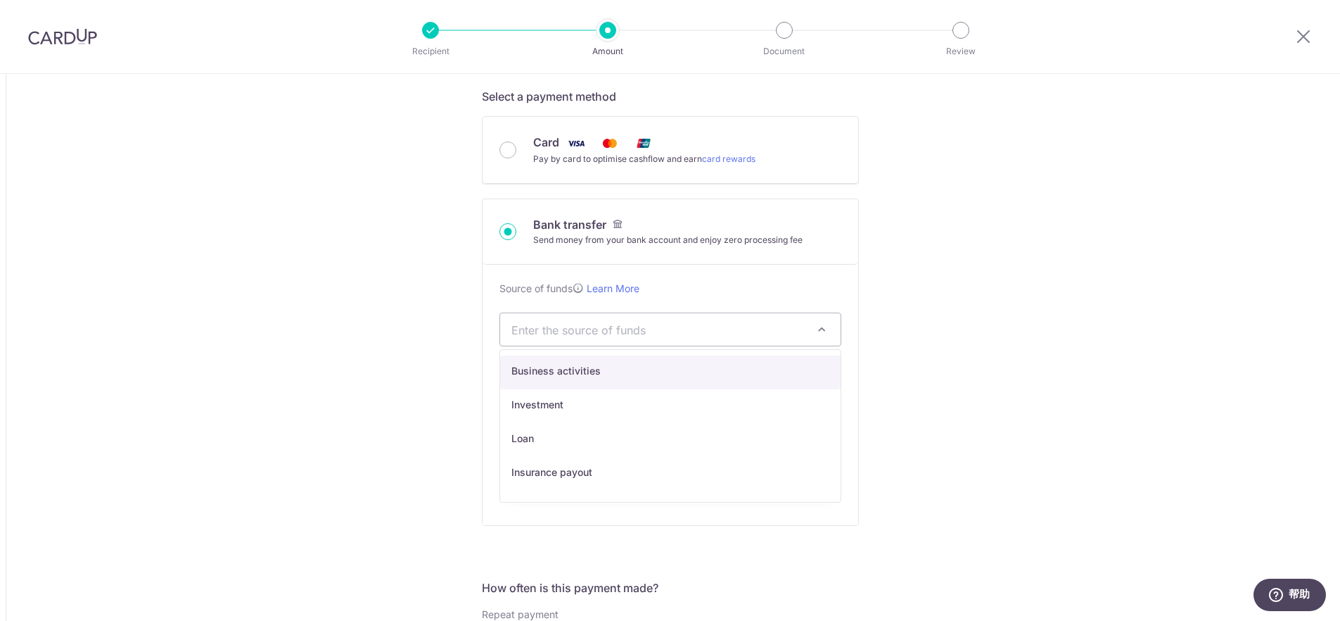
select select "1"
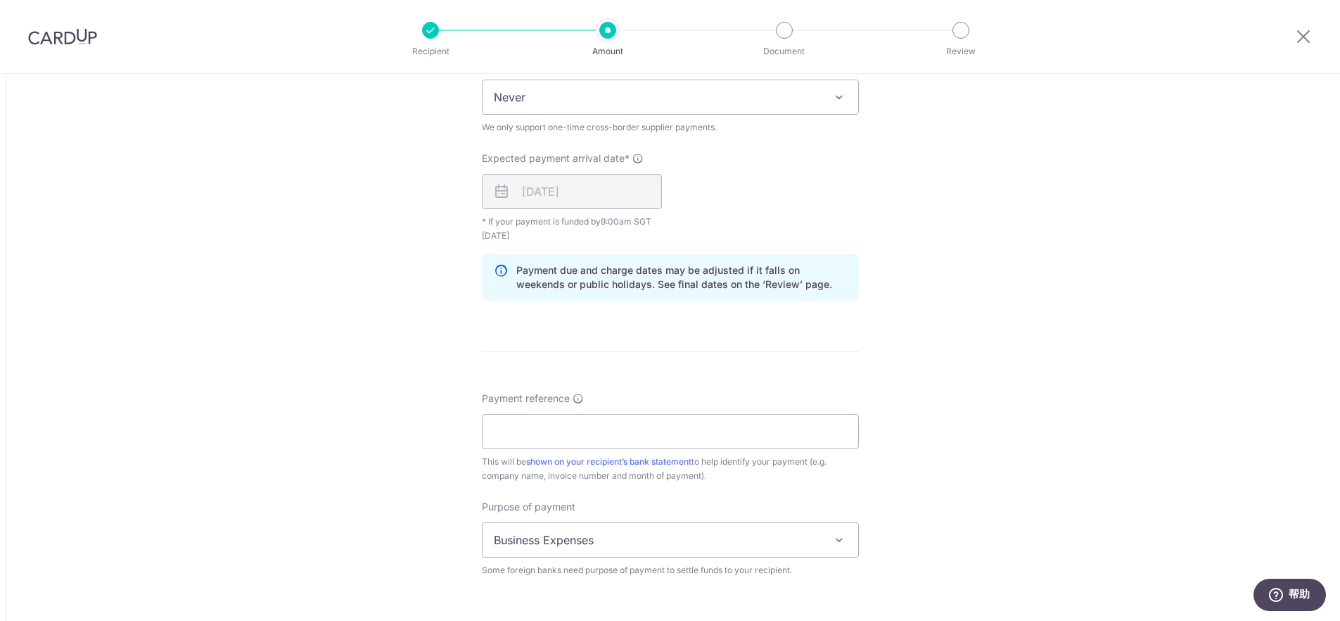
scroll to position [944, 0]
click at [680, 437] on input "Payment reference" at bounding box center [670, 433] width 377 height 35
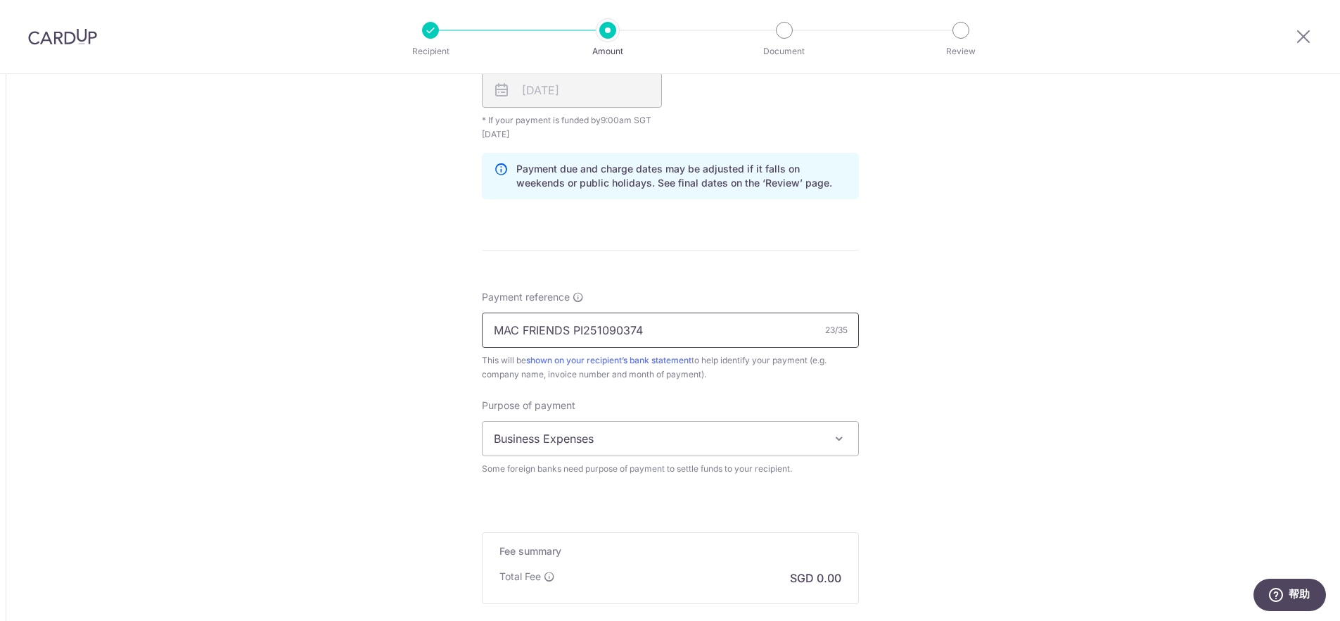
scroll to position [1050, 0]
type input "MAC FRIENDS PI251090374"
click at [765, 439] on span "Business Expenses" at bounding box center [671, 435] width 376 height 34
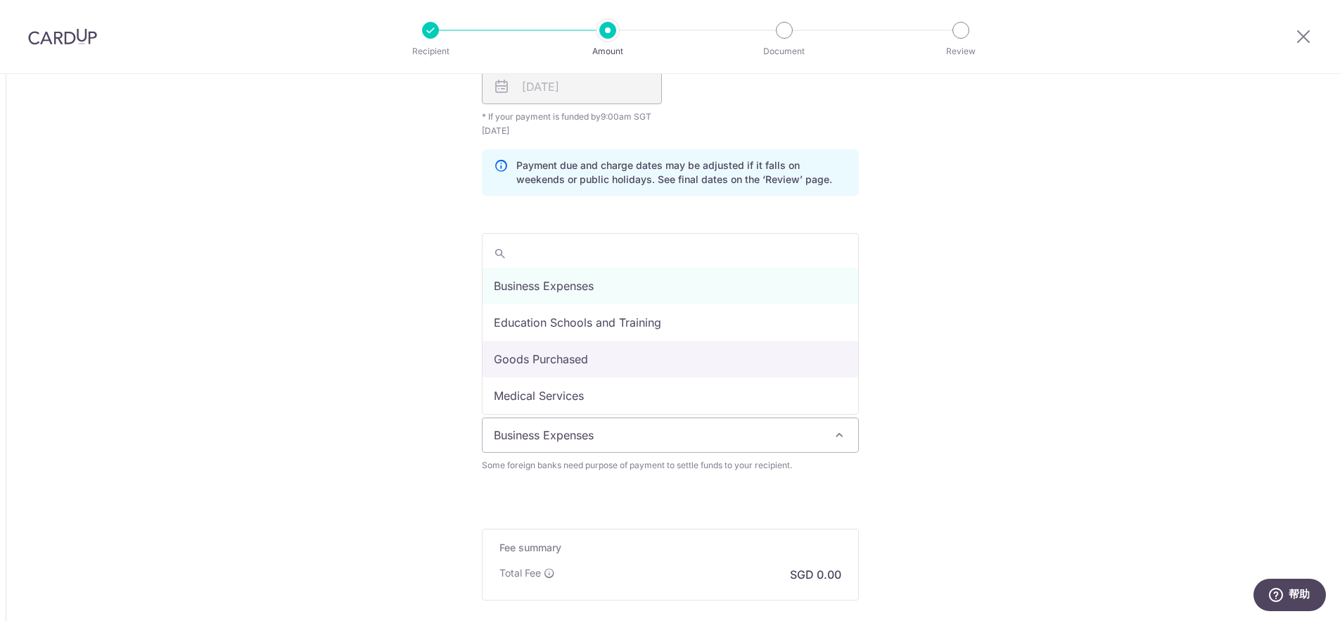
select select "Goods Purchased"
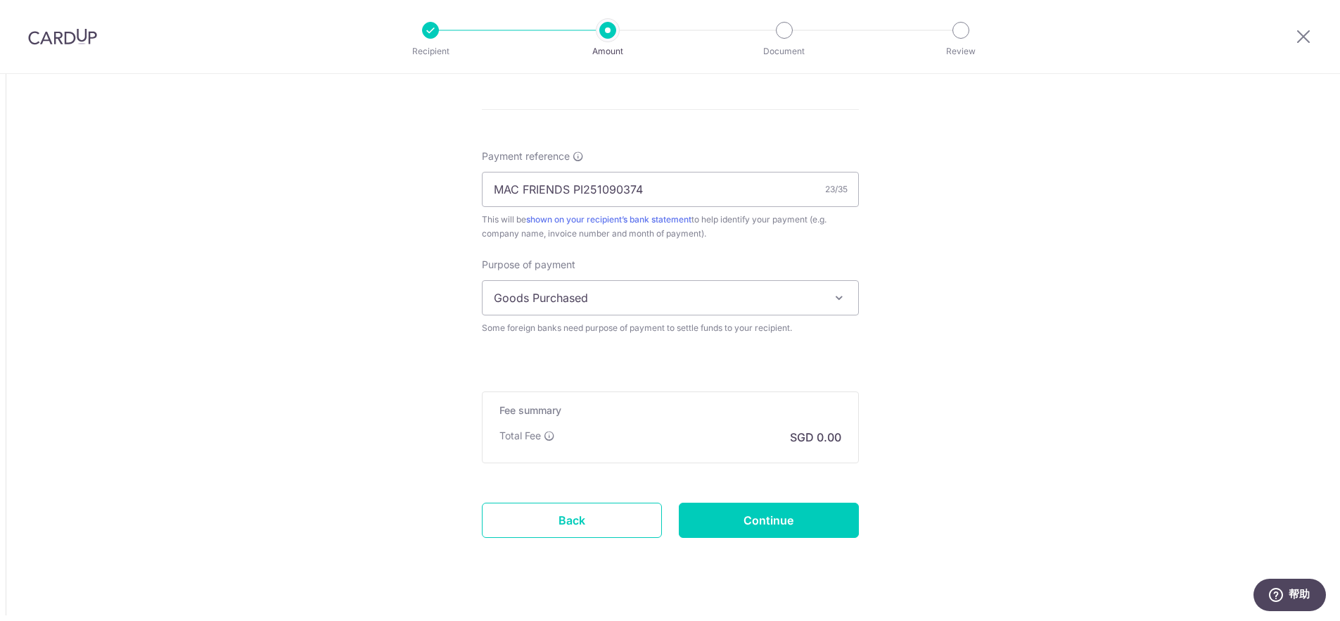
scroll to position [1210, 0]
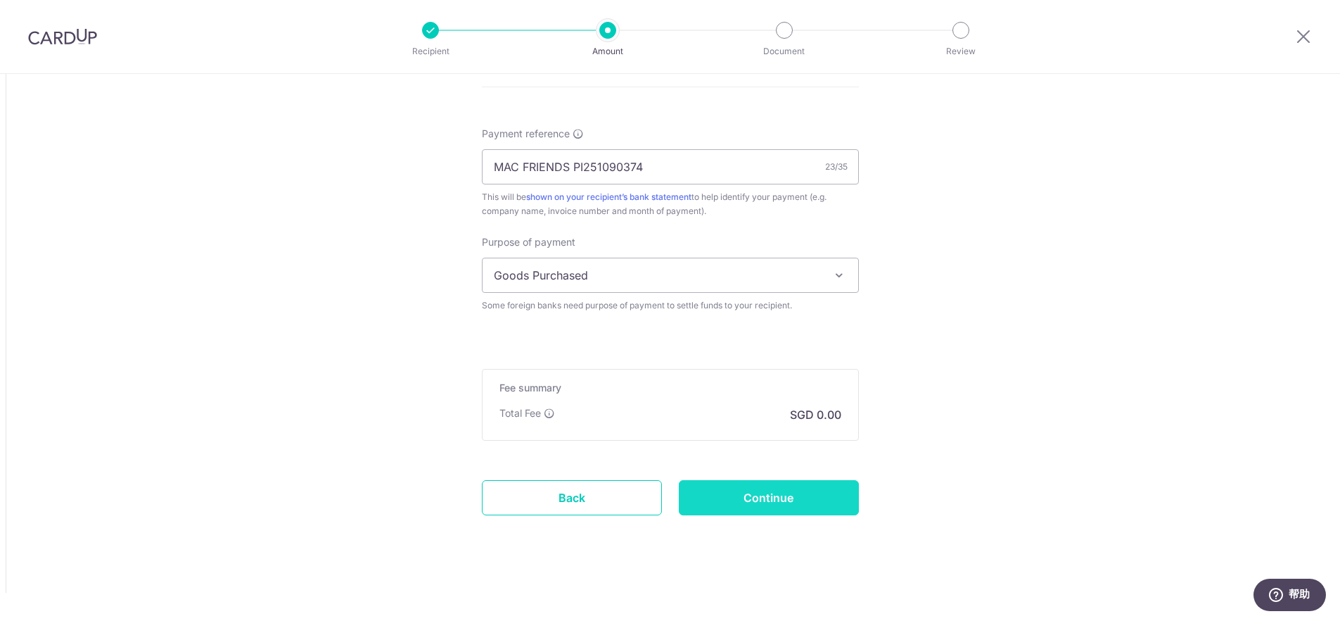
click at [809, 495] on input "Continue" at bounding box center [769, 497] width 180 height 35
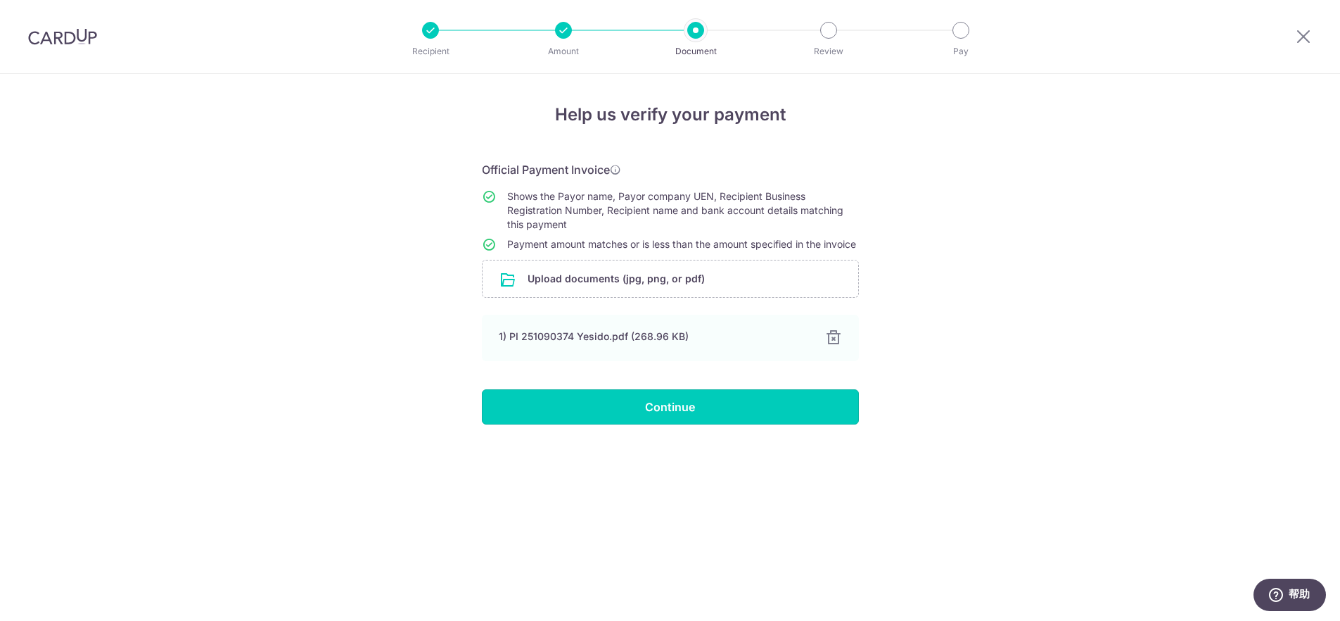
drag, startPoint x: 725, startPoint y: 421, endPoint x: 739, endPoint y: 421, distance: 14.1
click at [726, 421] on input "Continue" at bounding box center [670, 406] width 377 height 35
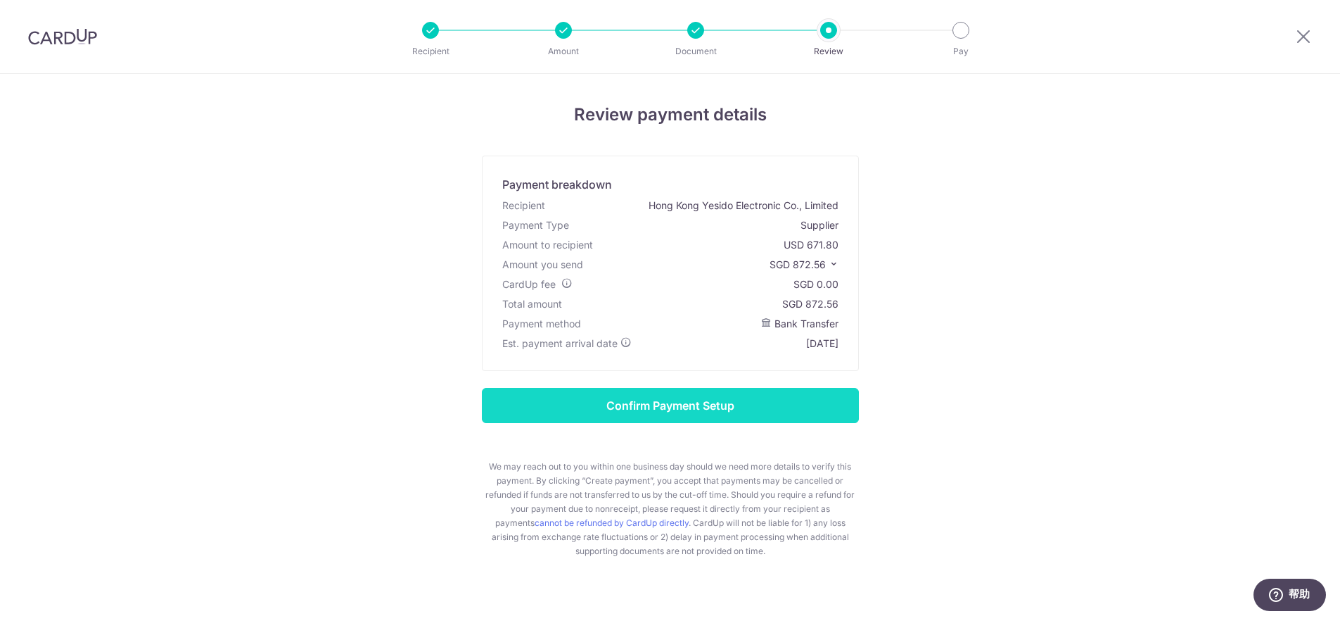
click at [677, 400] on input "Confirm Payment Setup" at bounding box center [670, 405] width 377 height 35
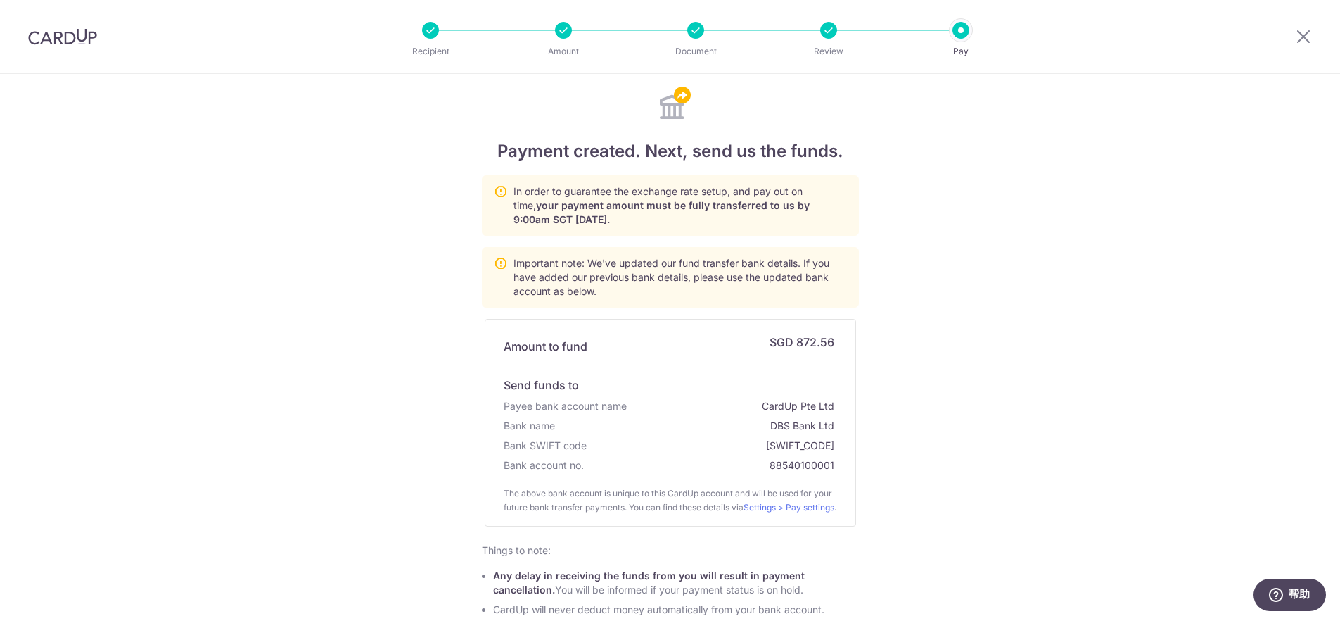
scroll to position [169, 0]
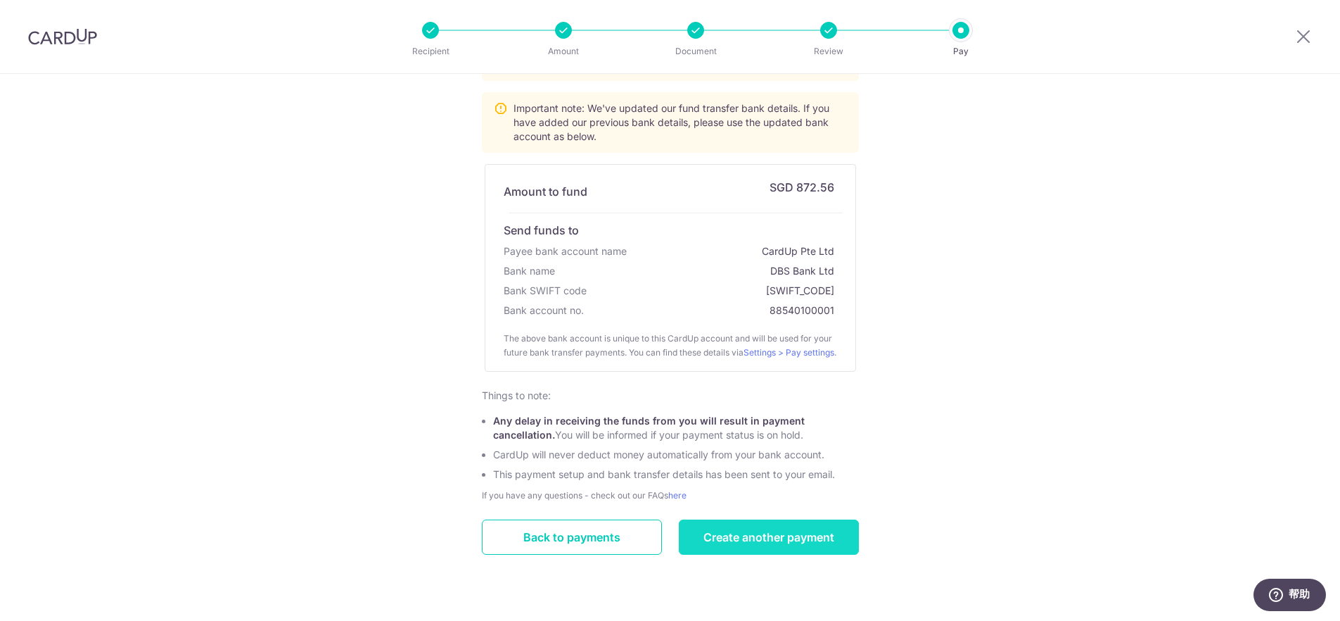
click at [747, 541] on link "Create another payment" at bounding box center [769, 536] width 180 height 35
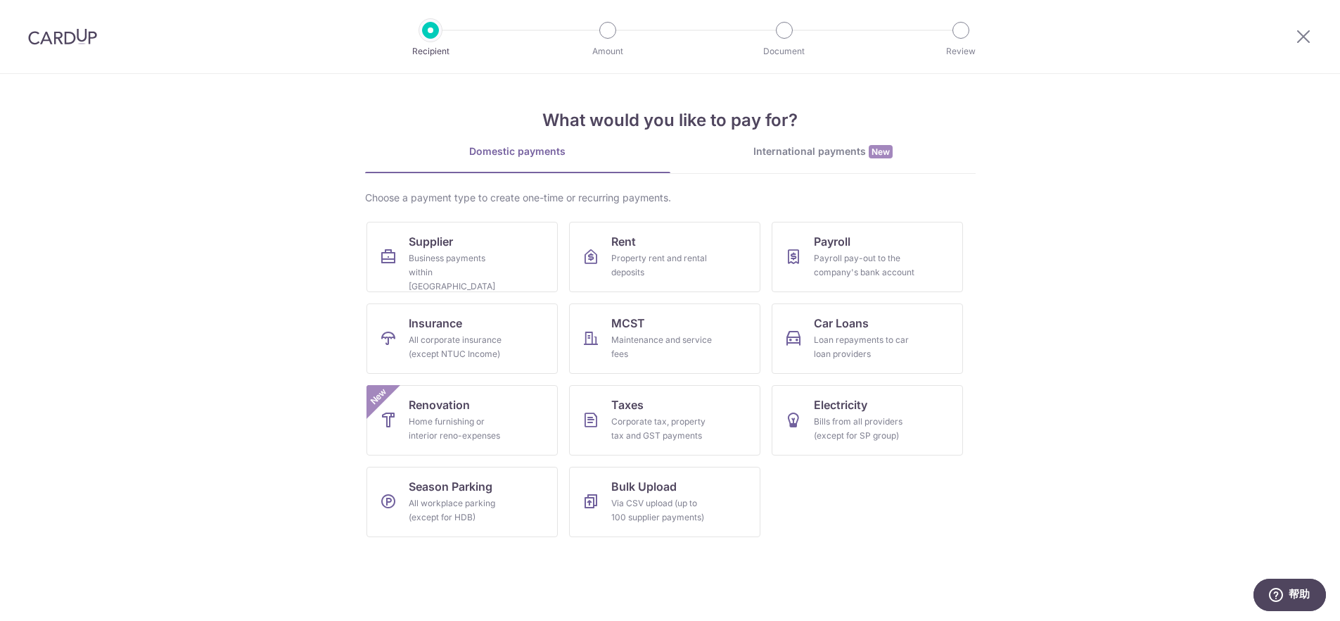
click at [827, 153] on div "International payments New" at bounding box center [823, 151] width 305 height 15
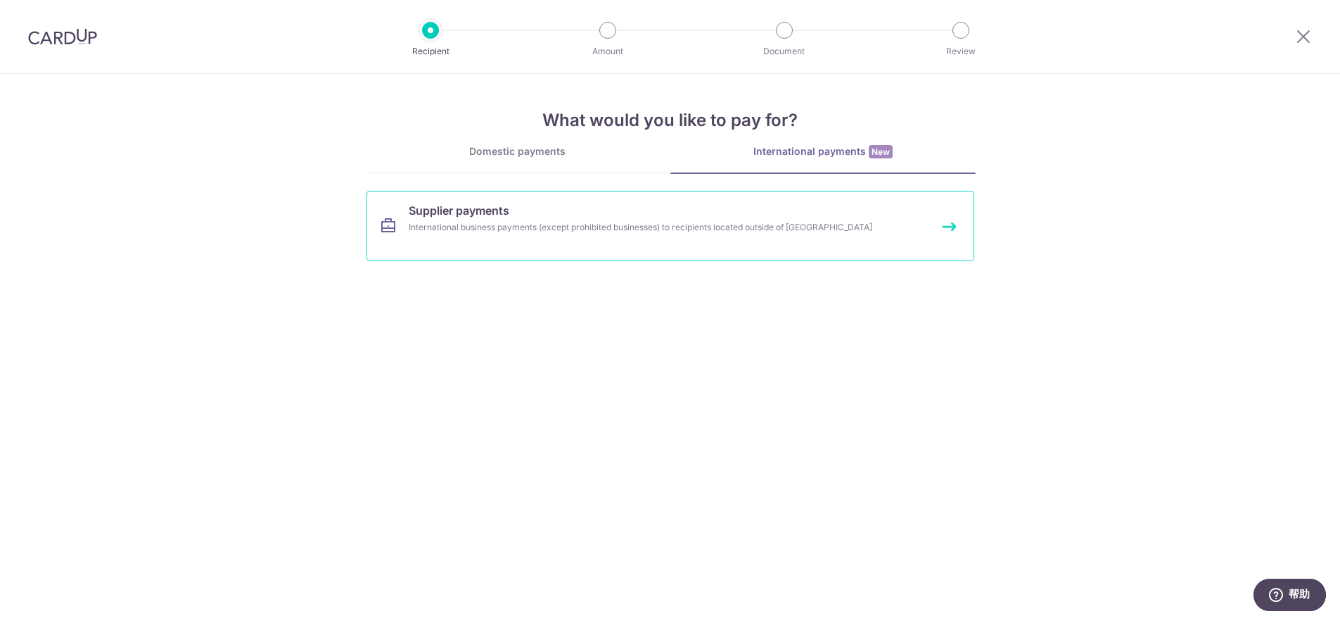
click at [698, 233] on div "International business payments (except prohibited businesses) to recipients lo…" at bounding box center [652, 227] width 486 height 14
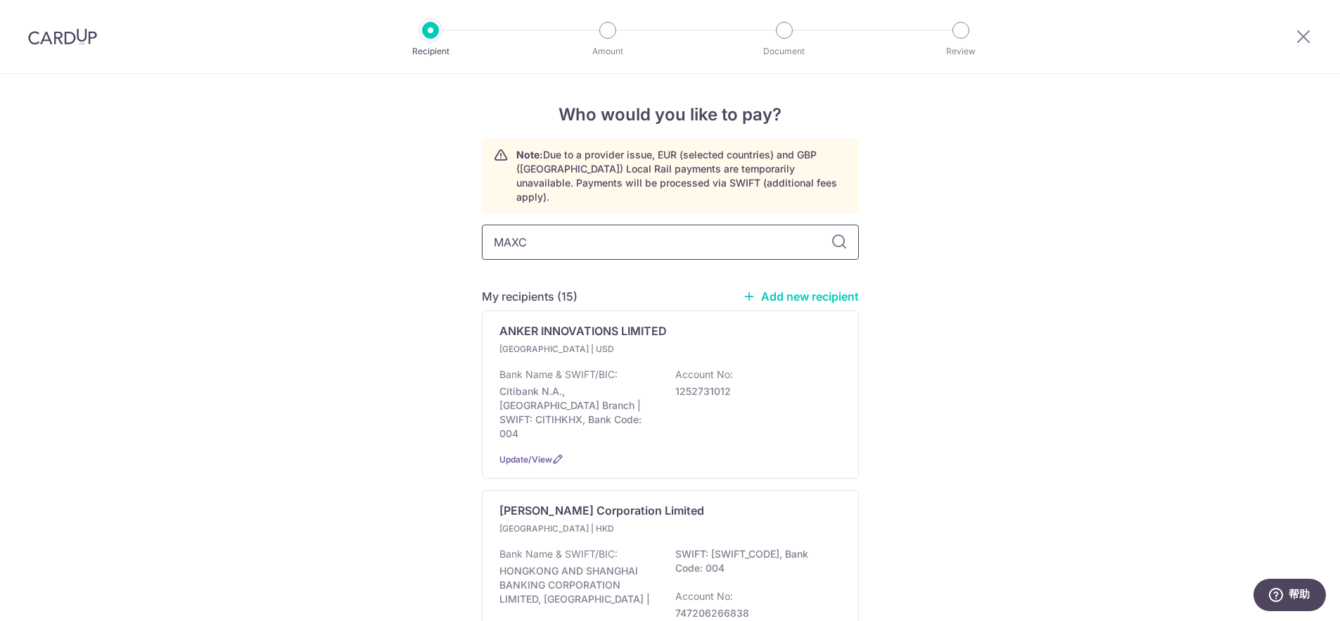
type input "MAXCO"
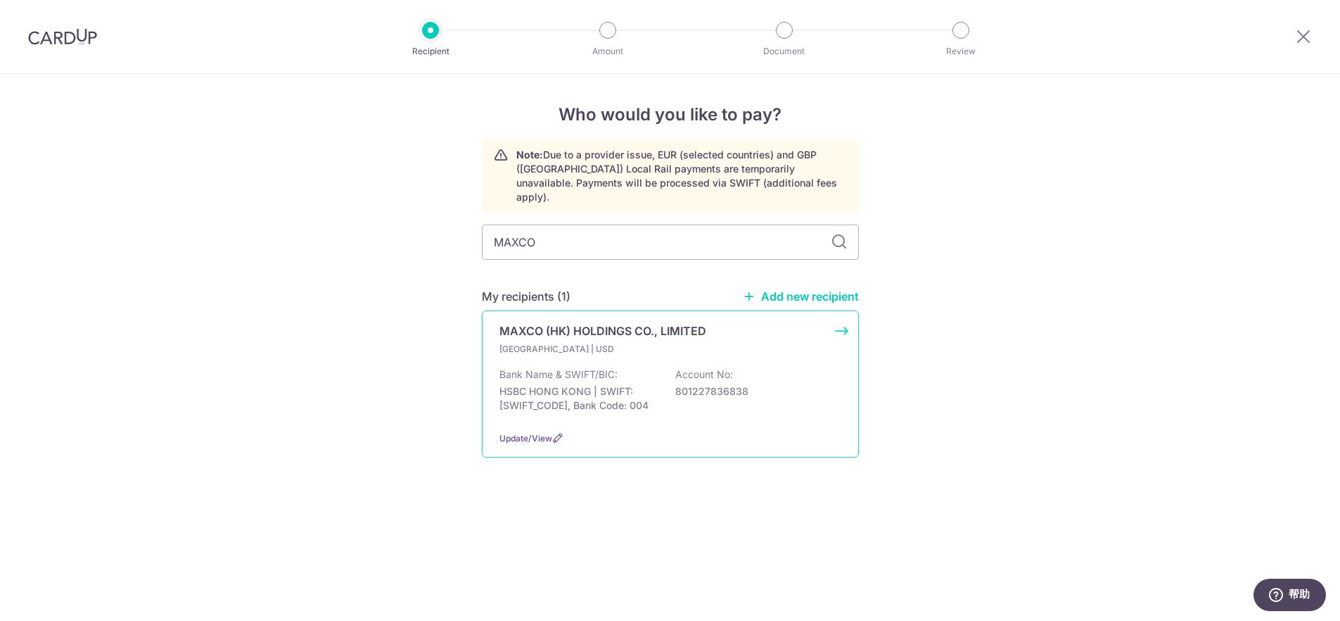
click at [564, 310] on div "MAXCO (HK) HOLDINGS CO., LIMITED [GEOGRAPHIC_DATA] | USD Bank Name & SWIFT/BIC:…" at bounding box center [670, 383] width 377 height 147
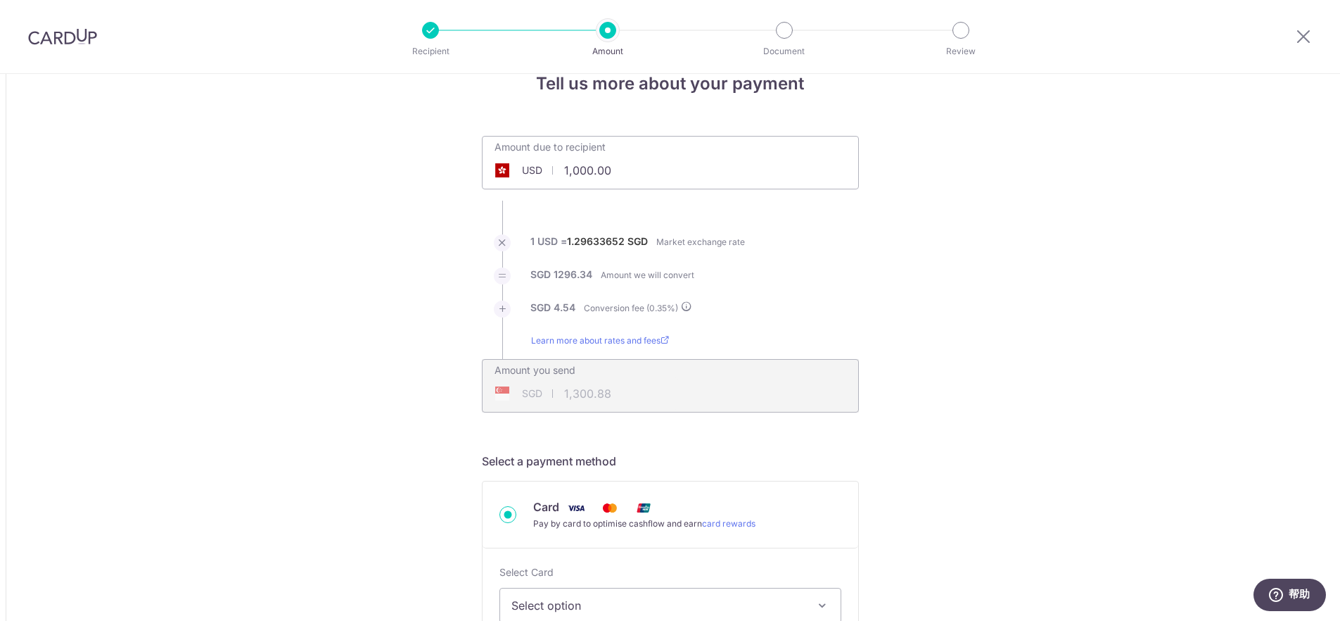
scroll to position [32, 0]
drag, startPoint x: 668, startPoint y: 175, endPoint x: 540, endPoint y: 163, distance: 128.6
click at [531, 161] on div "Amount due to recipient USD 1,000.00 1000" at bounding box center [670, 161] width 377 height 53
click at [628, 172] on input "1,000.00" at bounding box center [591, 169] width 217 height 32
drag, startPoint x: 635, startPoint y: 170, endPoint x: 547, endPoint y: 172, distance: 88.0
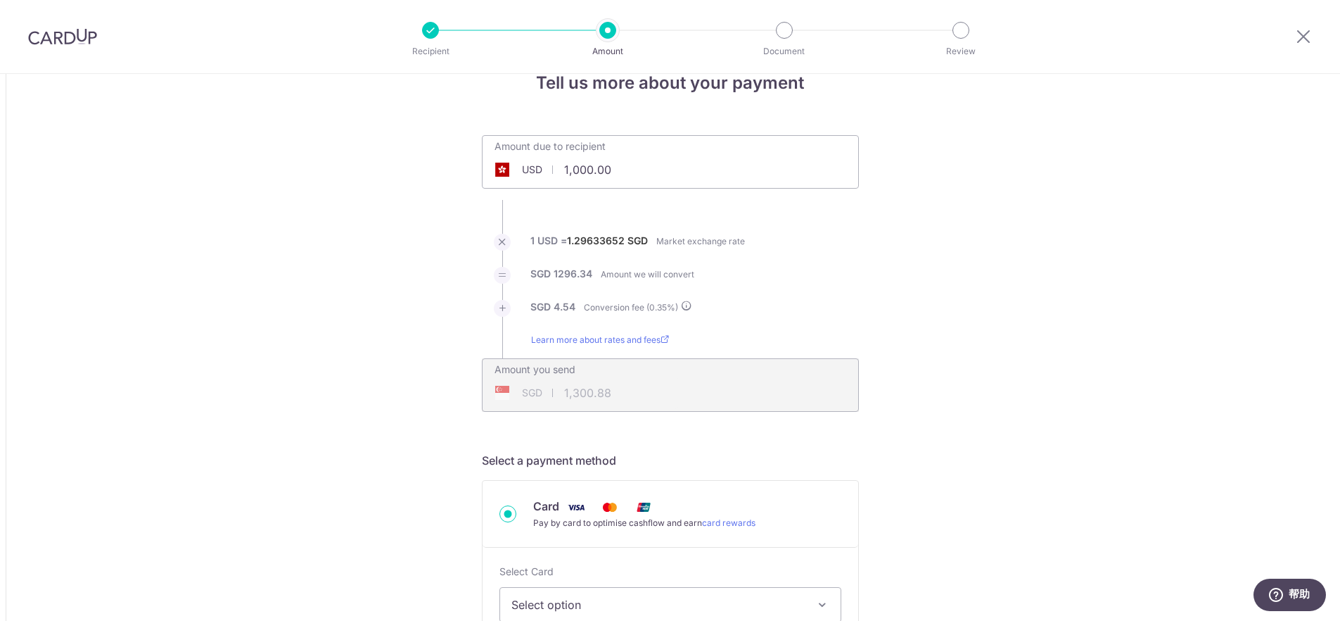
click at [547, 172] on div "USD 1,000.00 1000" at bounding box center [591, 169] width 217 height 32
drag, startPoint x: 611, startPoint y: 169, endPoint x: 564, endPoint y: 169, distance: 47.8
click at [564, 169] on input "1,000.00" at bounding box center [591, 169] width 217 height 32
type input "5,188.32"
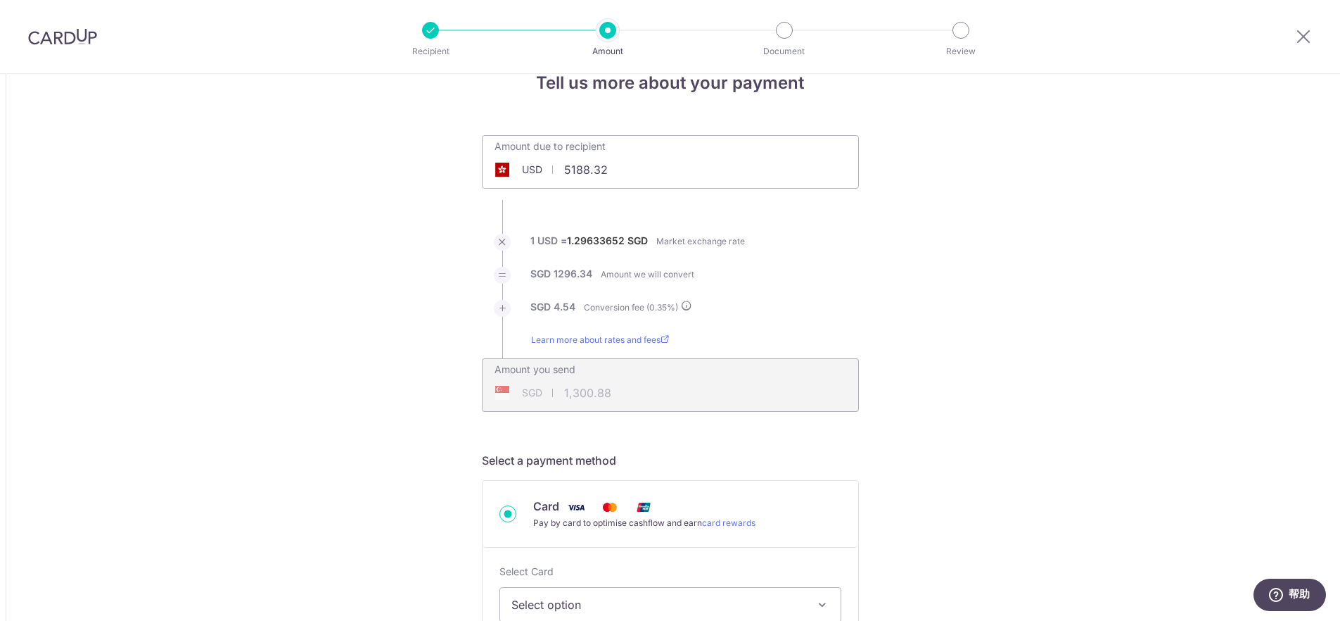
type input "6,749.40"
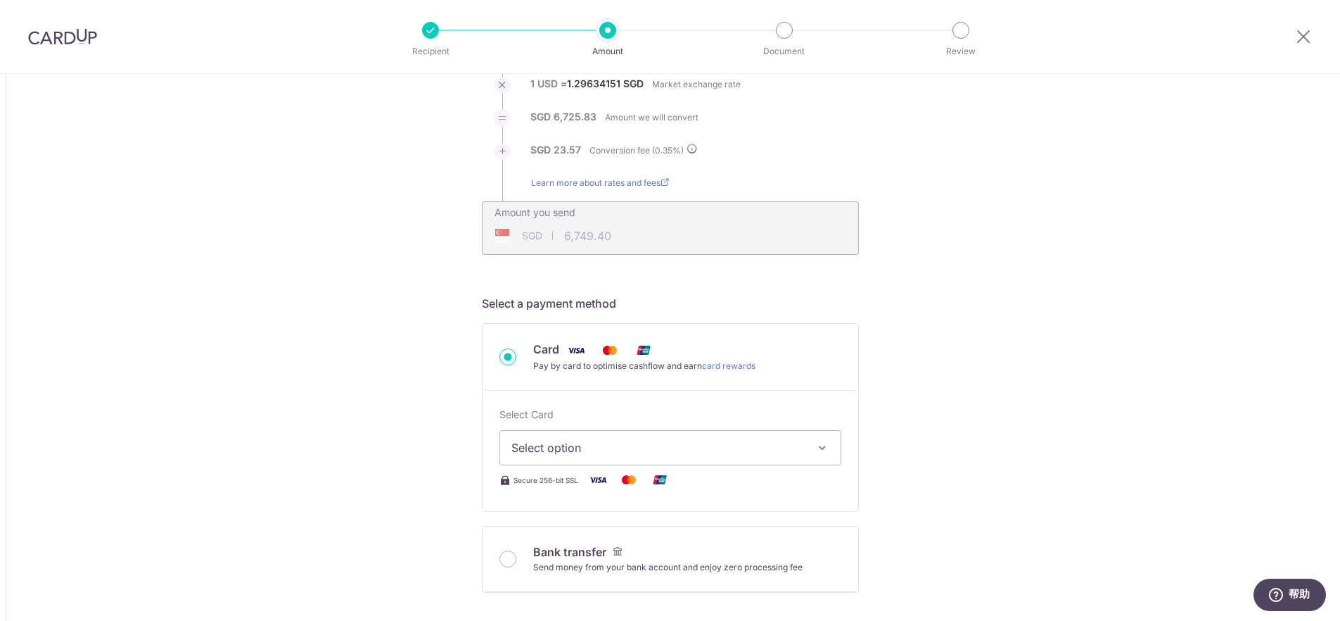
scroll to position [203, 0]
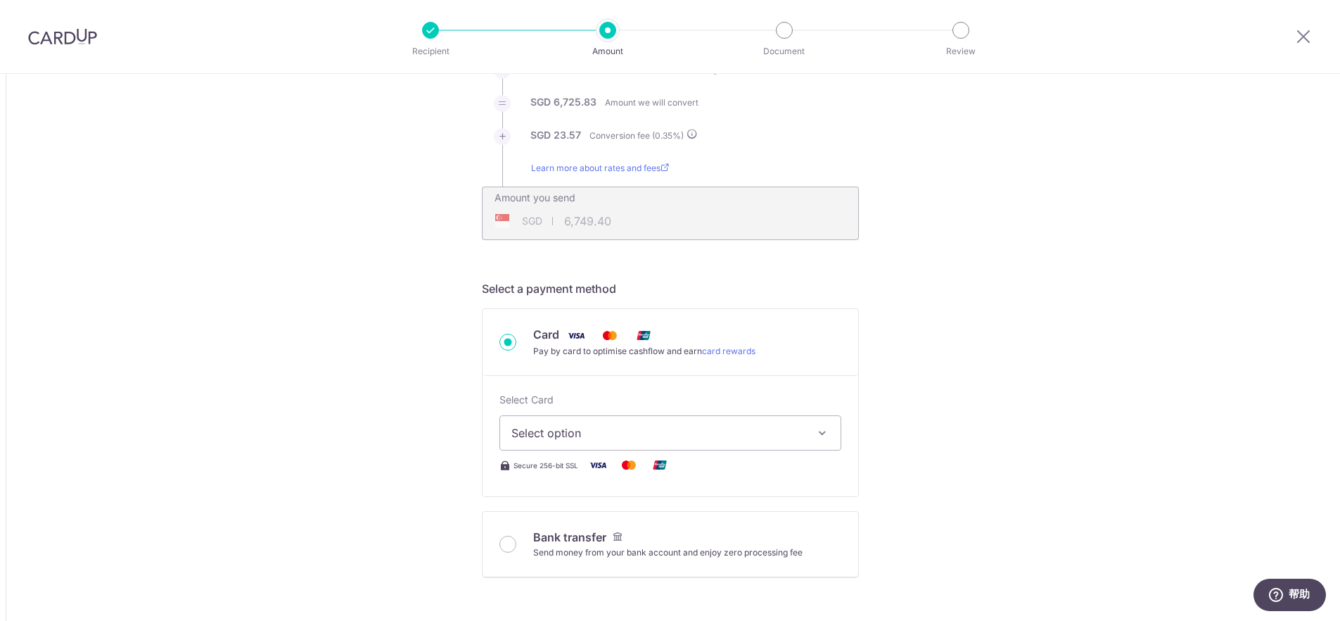
click at [511, 547] on input "Bank transfer Send money from your bank account and enjoy zero processing fee" at bounding box center [508, 543] width 17 height 17
radio input "true"
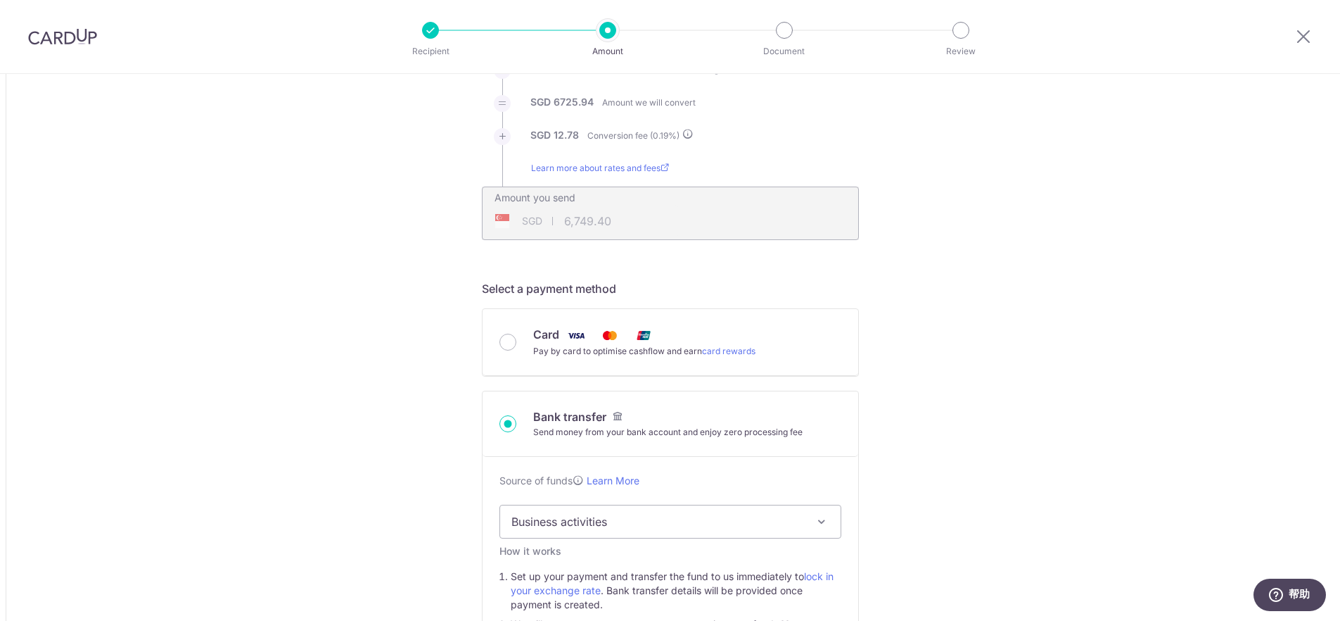
type input "5,188.32"
type input "6,738.72"
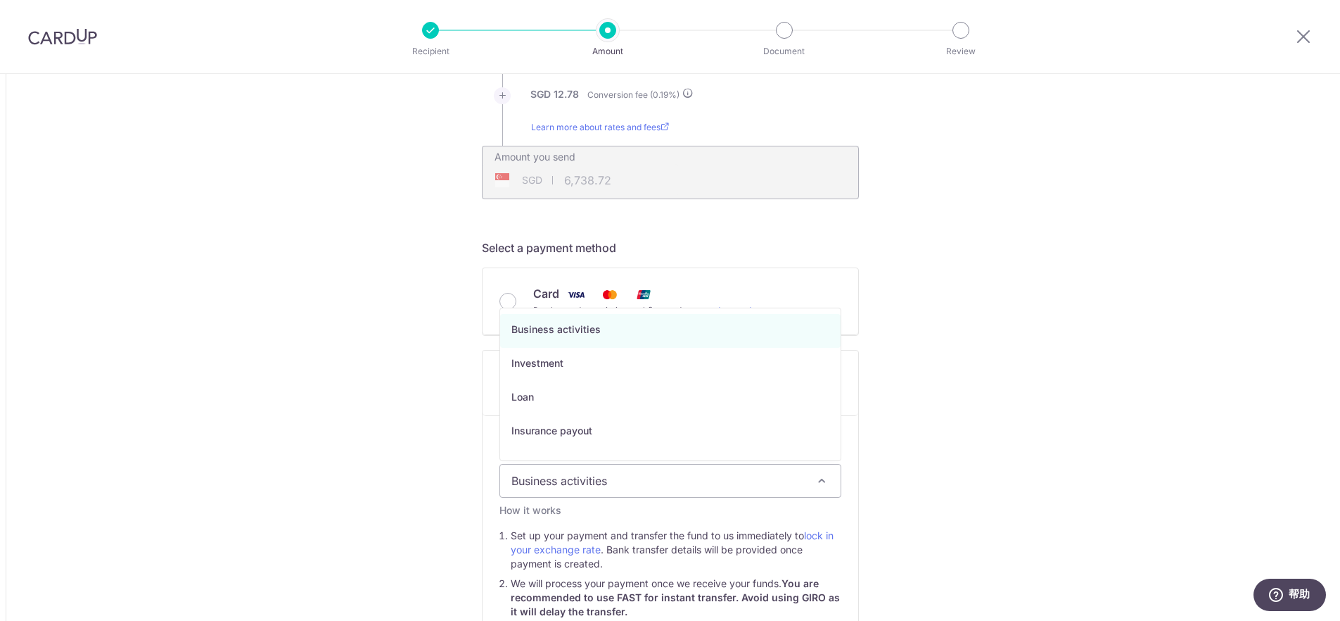
click at [628, 481] on span "Business activities" at bounding box center [670, 480] width 341 height 32
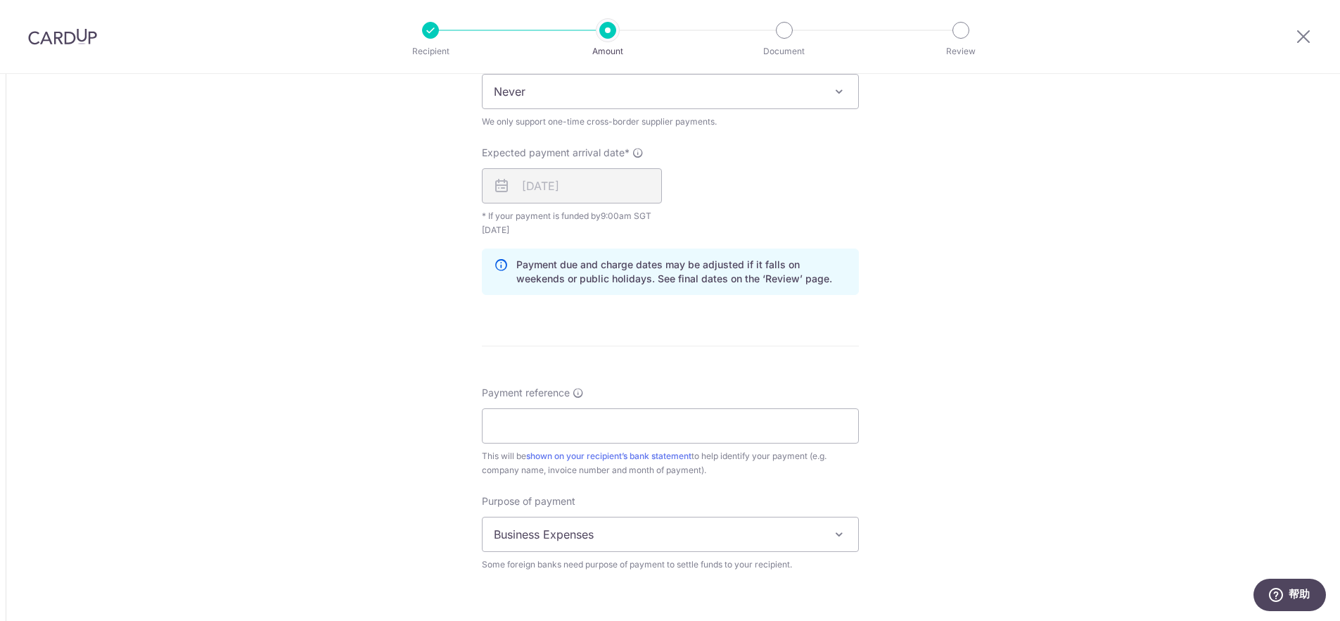
scroll to position [1053, 0]
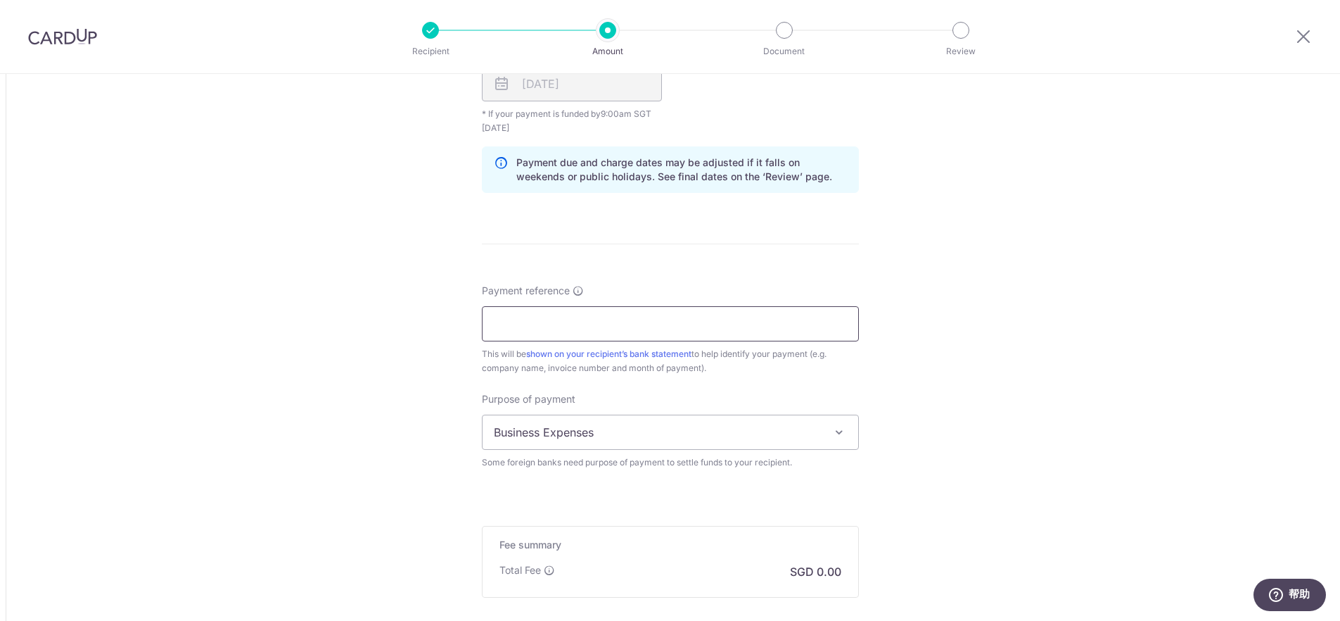
click at [568, 328] on input "Payment reference" at bounding box center [670, 323] width 377 height 35
type input "MAC FRIENDS PLO-20251010001-SG"
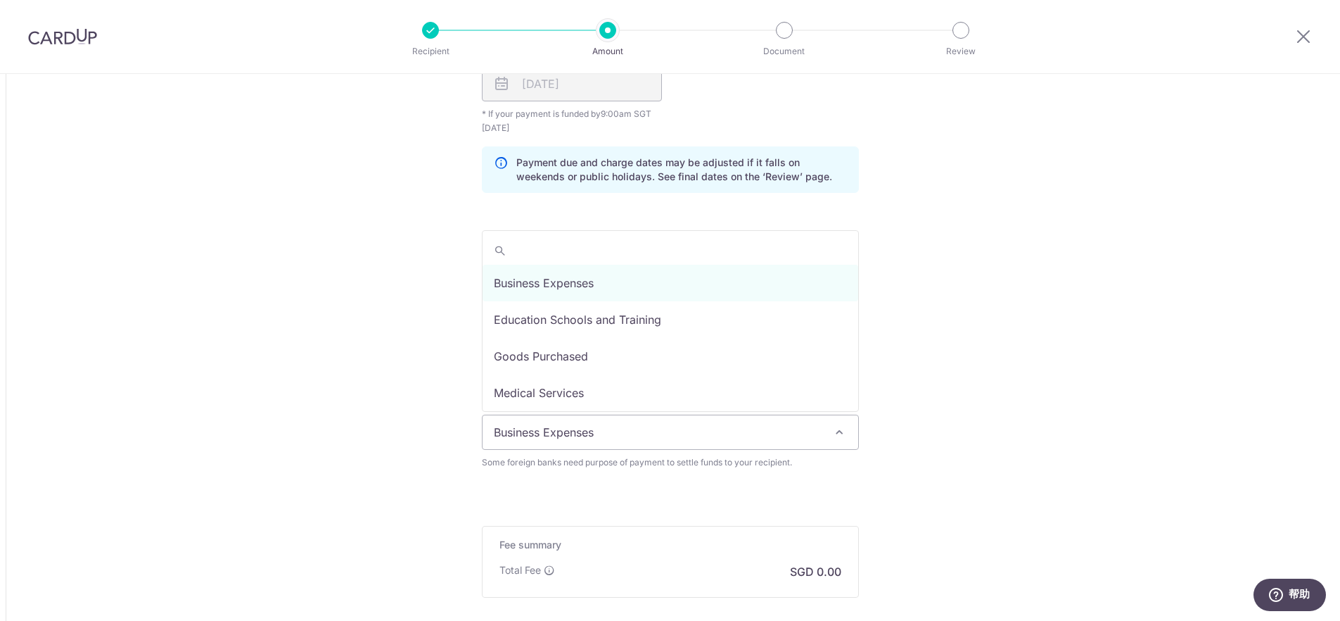
click at [605, 433] on span "Business Expenses" at bounding box center [671, 432] width 376 height 34
select select "Goods Purchased"
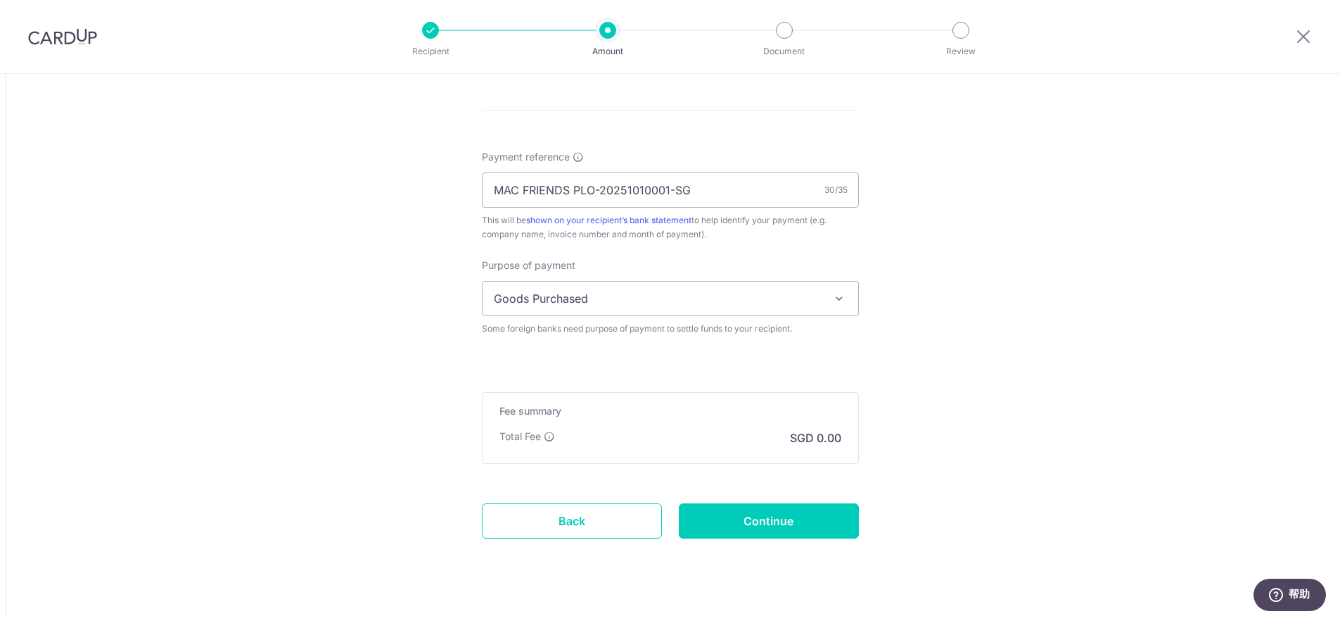
scroll to position [1210, 0]
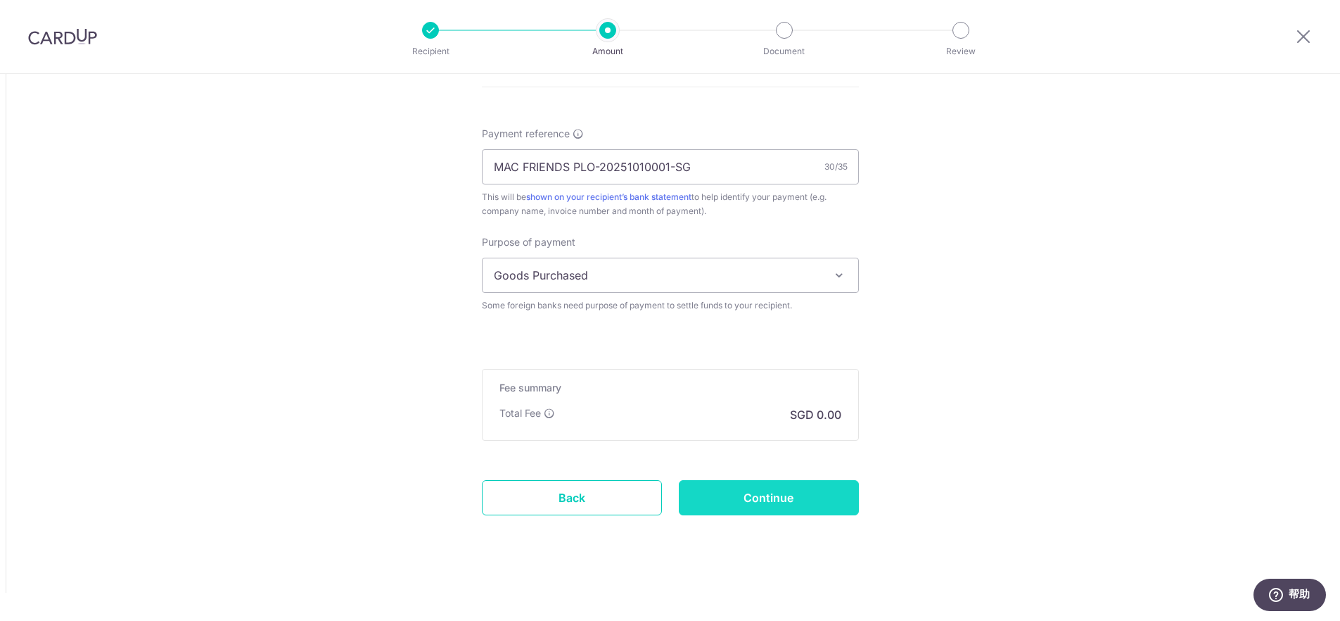
click at [813, 500] on input "Continue" at bounding box center [769, 497] width 180 height 35
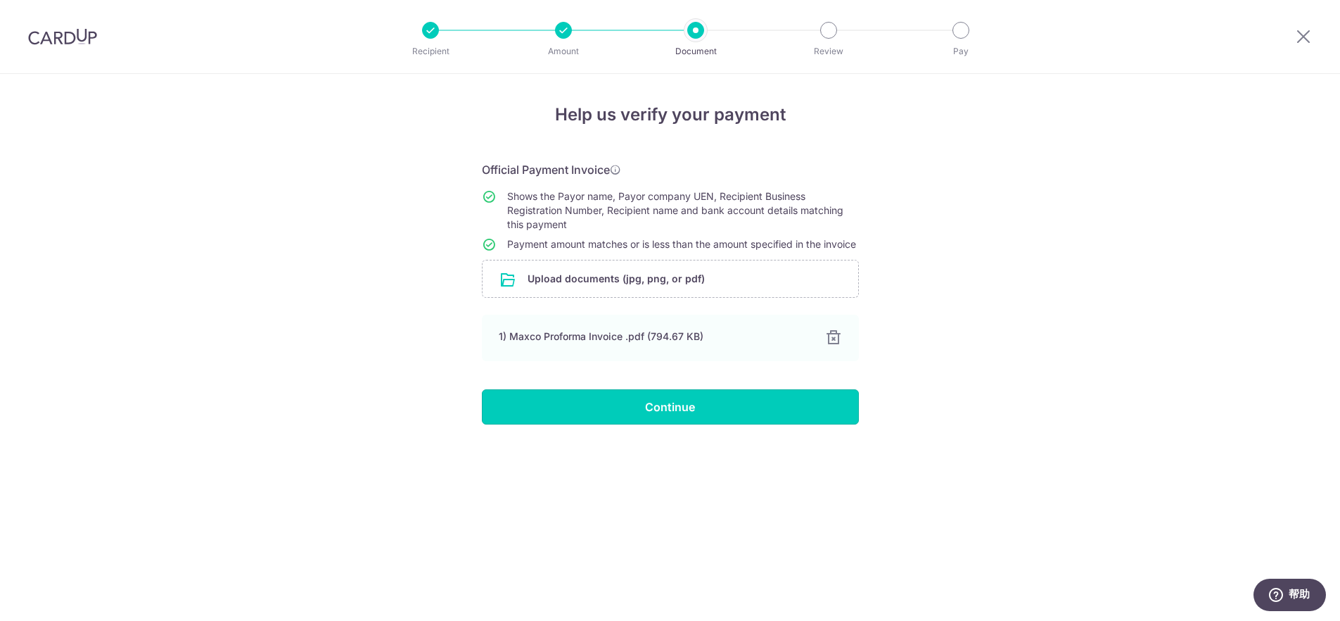
drag, startPoint x: 756, startPoint y: 424, endPoint x: 749, endPoint y: 426, distance: 7.3
click at [756, 424] on input "Continue" at bounding box center [670, 406] width 377 height 35
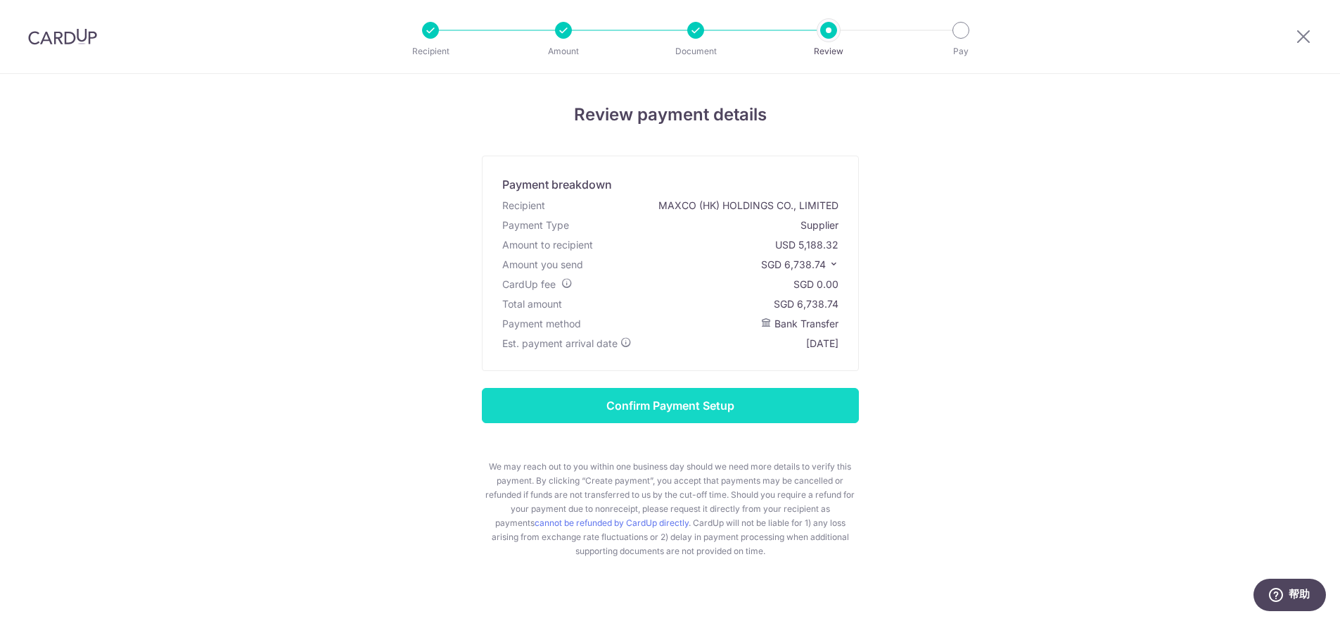
click at [716, 410] on input "Confirm Payment Setup" at bounding box center [670, 405] width 377 height 35
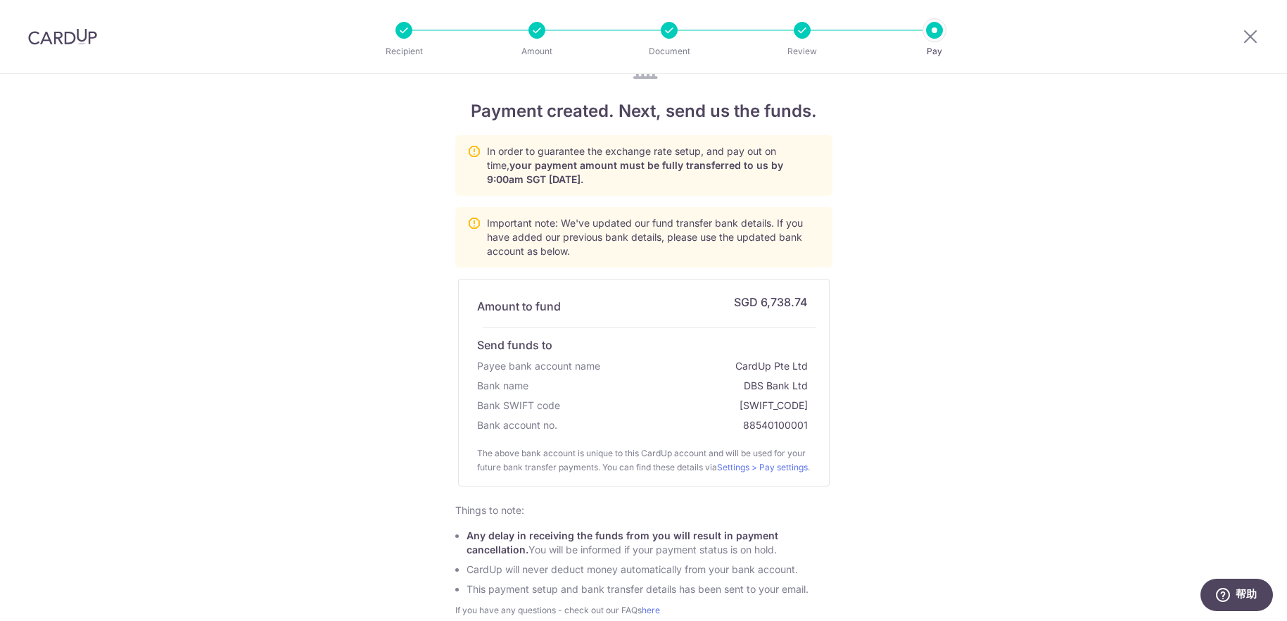
scroll to position [169, 0]
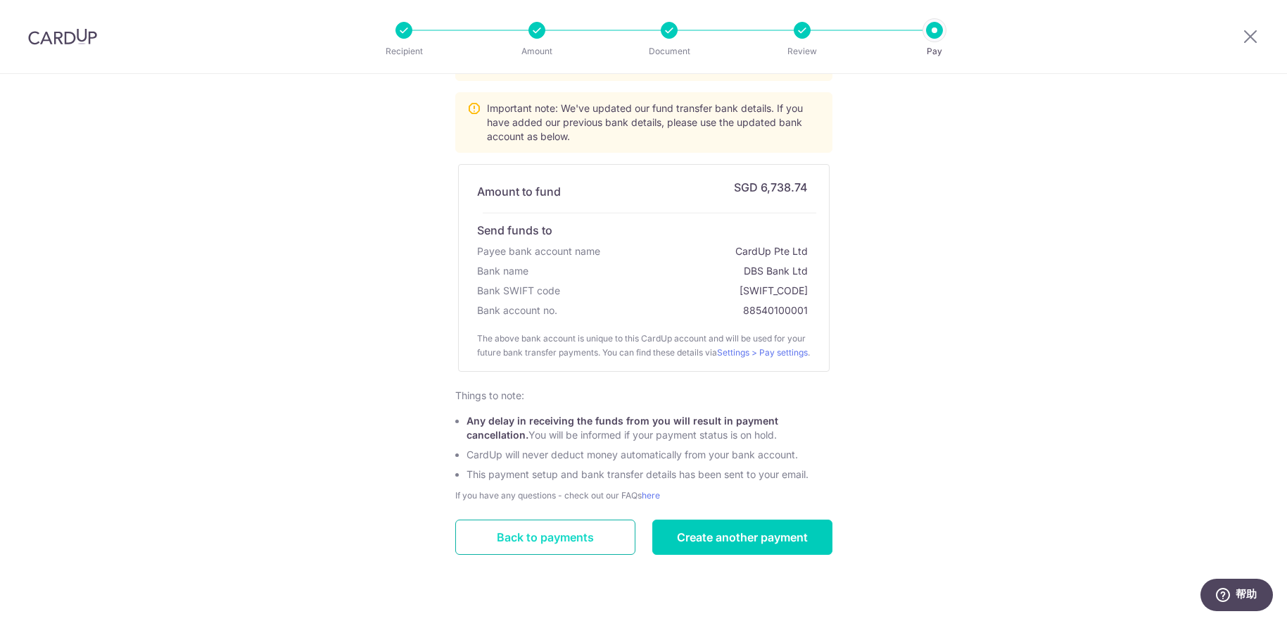
drag, startPoint x: 511, startPoint y: 541, endPoint x: 516, endPoint y: 536, distance: 7.5
click at [512, 541] on link "Back to payments" at bounding box center [545, 536] width 180 height 35
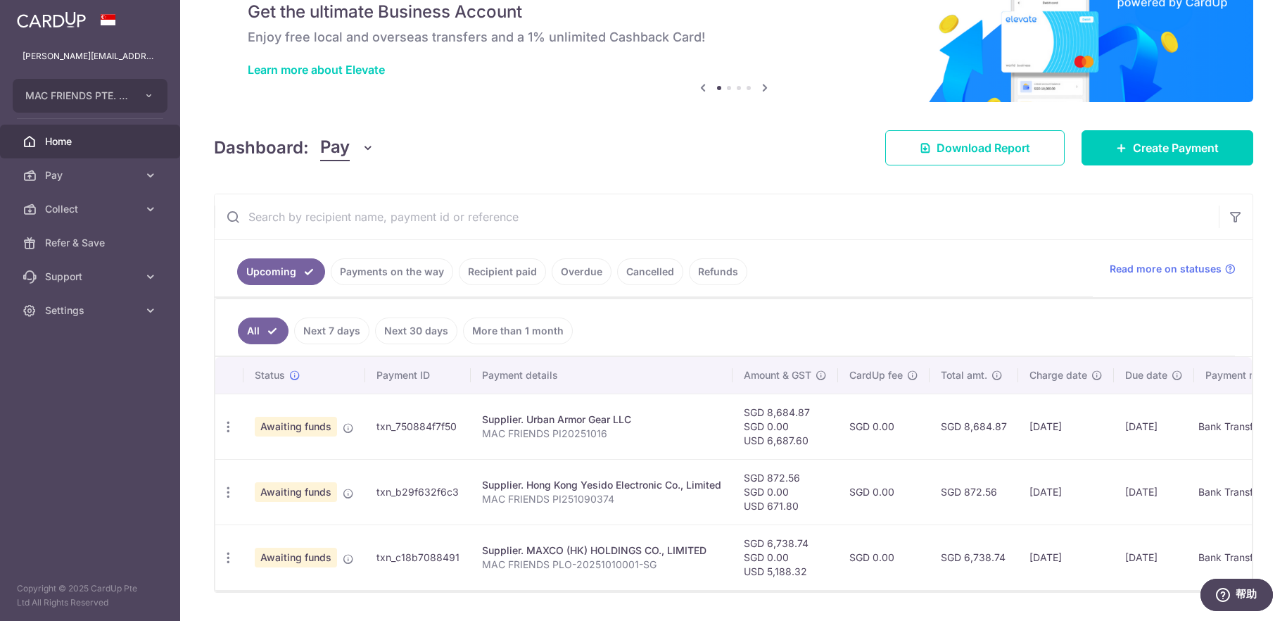
scroll to position [99, 0]
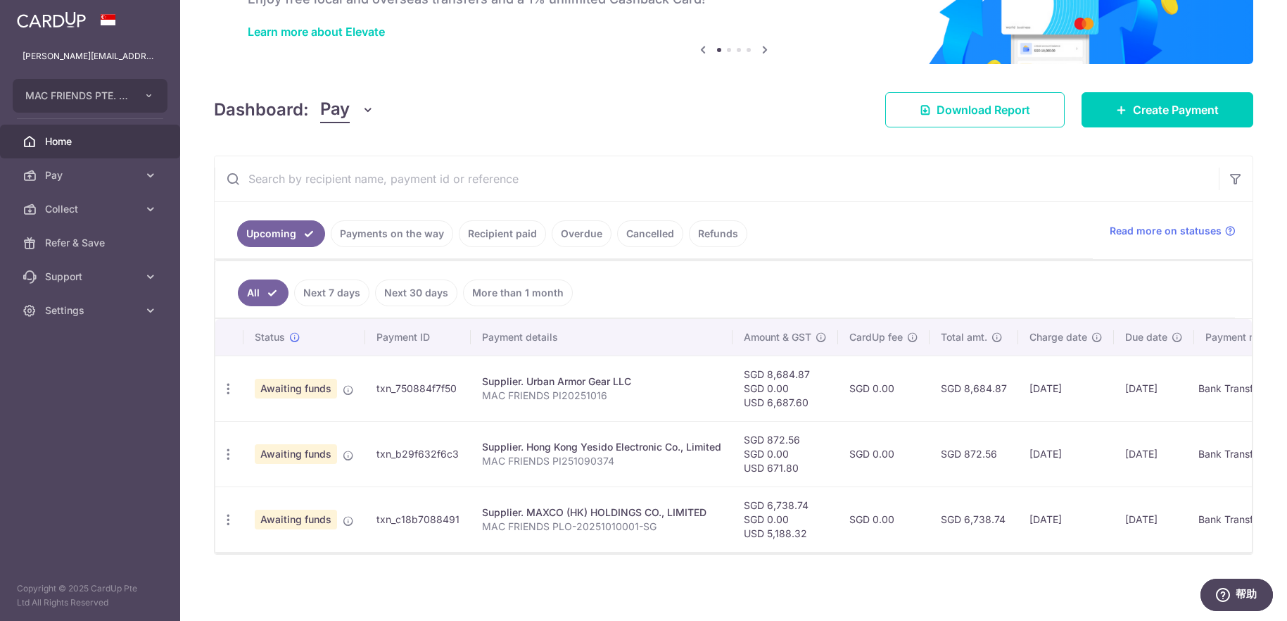
drag, startPoint x: 456, startPoint y: 519, endPoint x: 365, endPoint y: 522, distance: 90.8
click at [374, 521] on td "txn_c18b7088491" at bounding box center [418, 518] width 106 height 65
copy td "txn_c18b7088491"
drag, startPoint x: 459, startPoint y: 454, endPoint x: 376, endPoint y: 457, distance: 83.8
click at [376, 457] on td "txn_b29f632f6c3" at bounding box center [418, 453] width 106 height 65
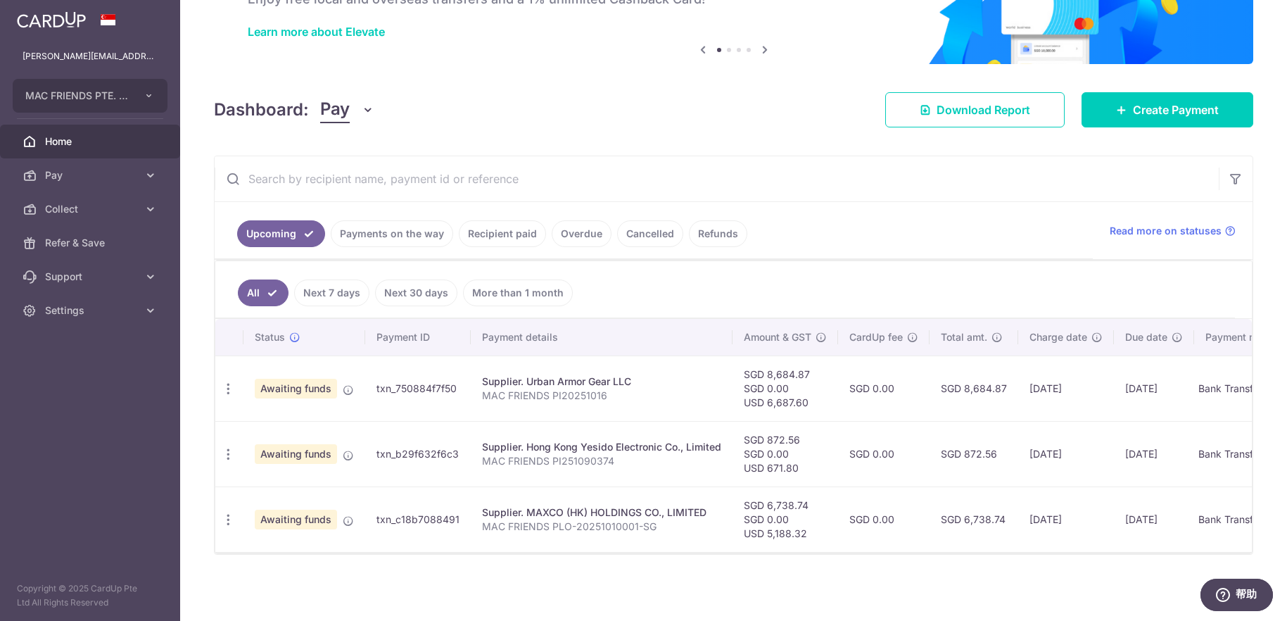
copy td "txn_b29f632f6c3"
